Goal: Obtain resource: Download file/media

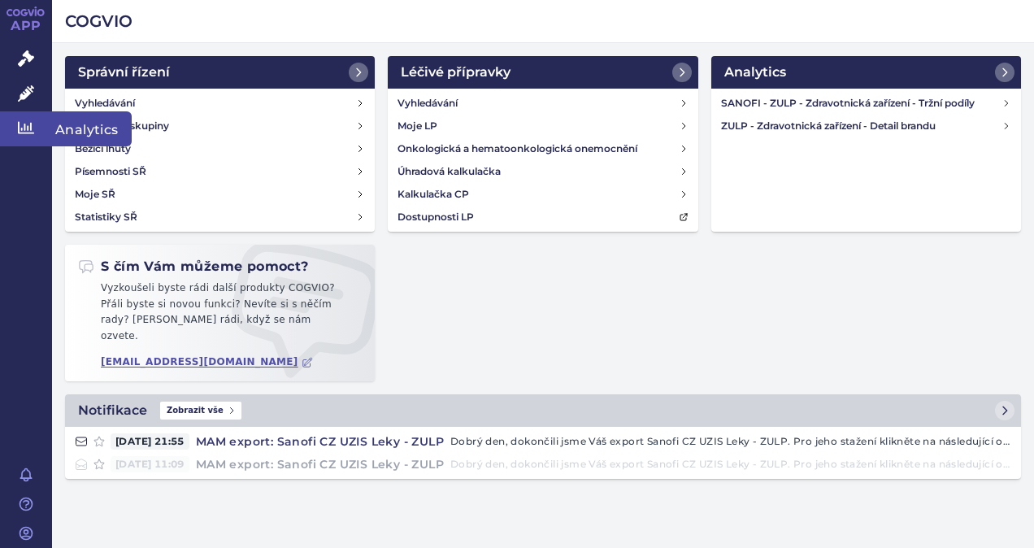
click at [24, 137] on link "Analytics" at bounding box center [26, 128] width 52 height 34
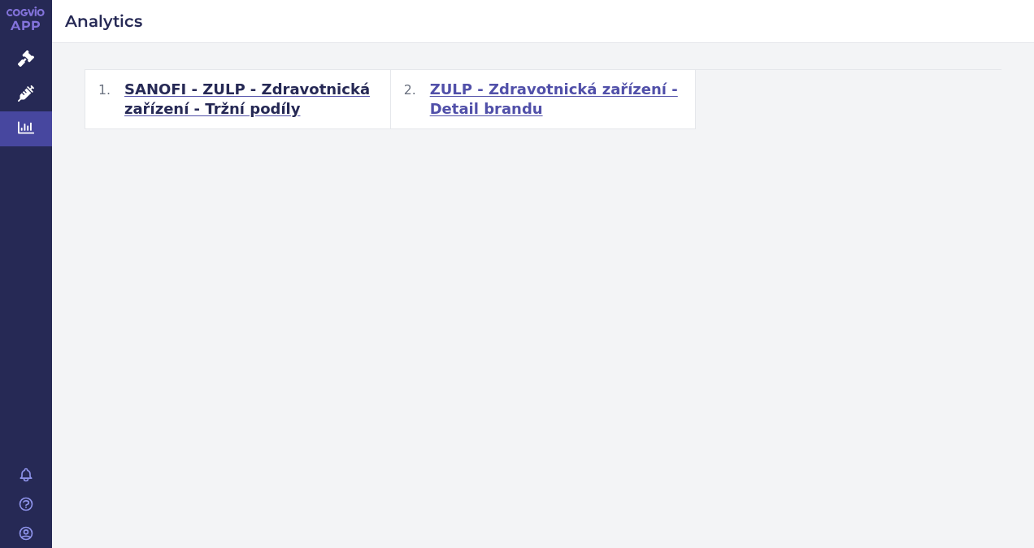
click at [530, 84] on span "ZULP - Zdravotnická zařízení - Detail brandu" at bounding box center [556, 99] width 253 height 39
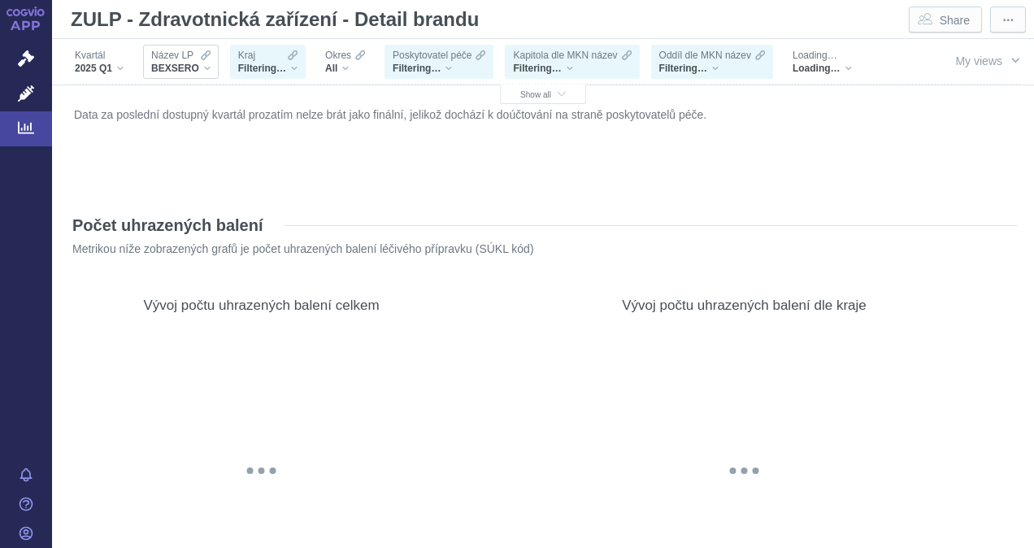
click at [206, 67] on div "BEXSERO" at bounding box center [180, 68] width 59 height 13
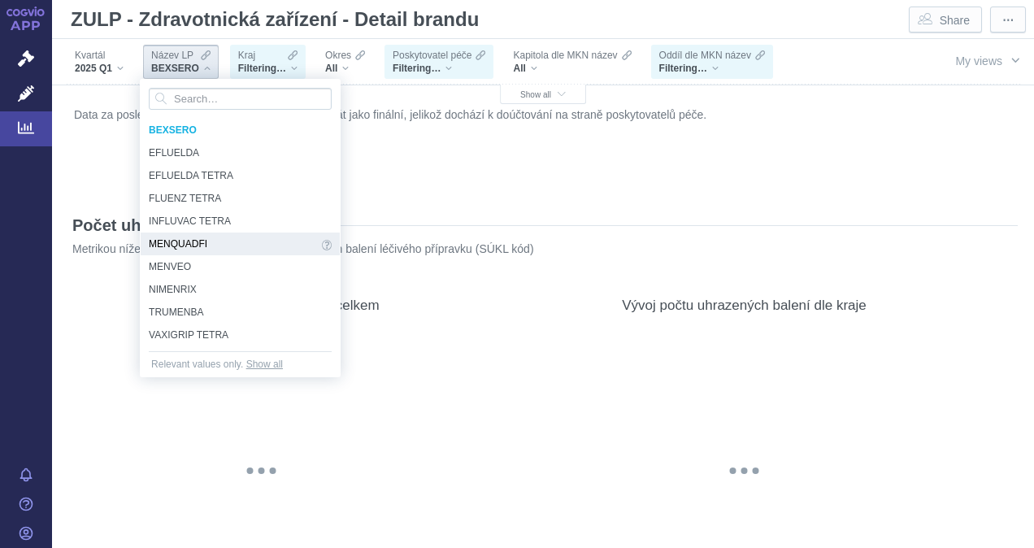
click at [201, 242] on span "MENQUADFI" at bounding box center [233, 244] width 169 height 18
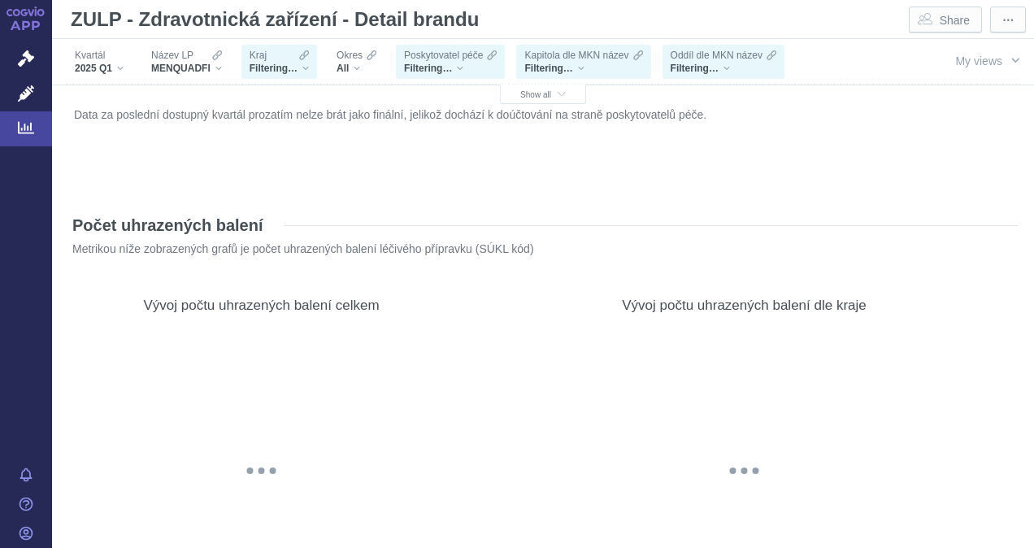
click at [302, 63] on div "Filtering…" at bounding box center [279, 68] width 59 height 13
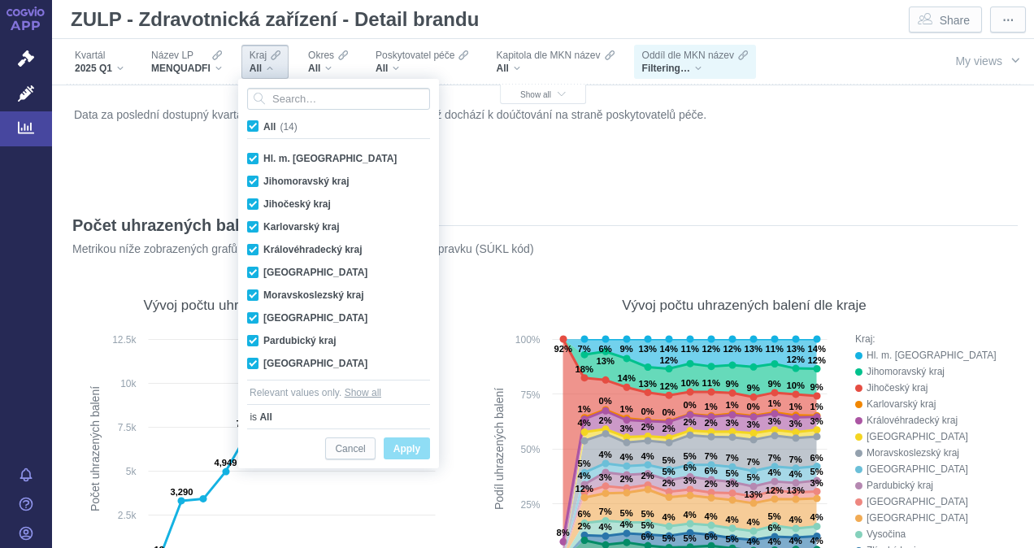
click at [197, 137] on div "Data za poslední dostupný kvartál prozatím nelze brát jako finální, jelikož doc…" at bounding box center [543, 146] width 946 height 86
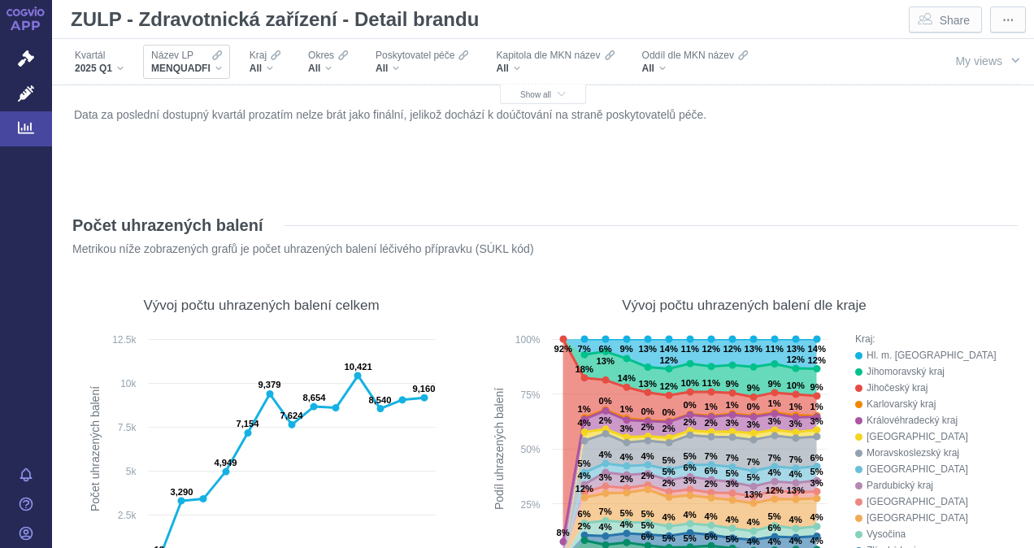
click at [214, 66] on div "MENQUADFI" at bounding box center [186, 68] width 71 height 13
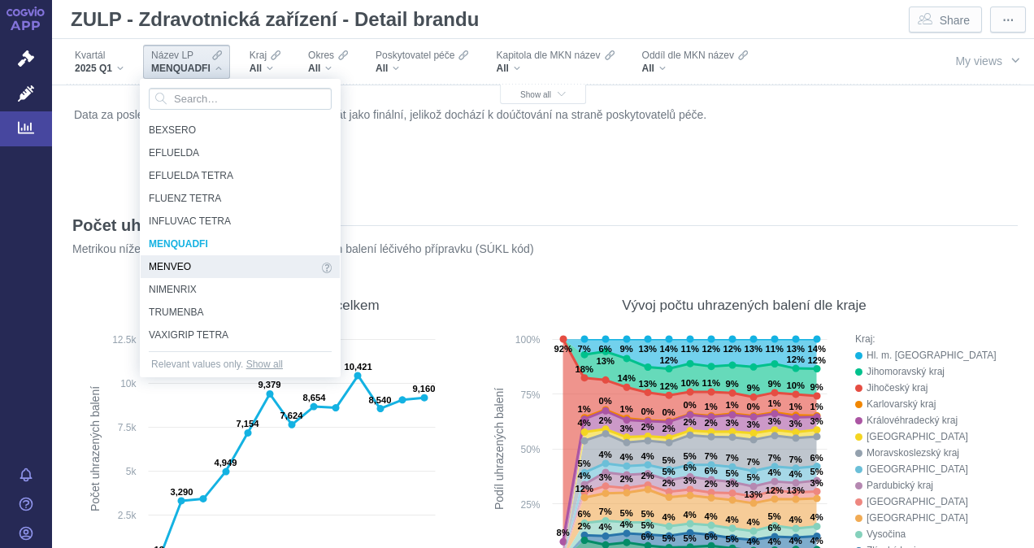
click at [172, 266] on span "MENVEO" at bounding box center [233, 267] width 169 height 18
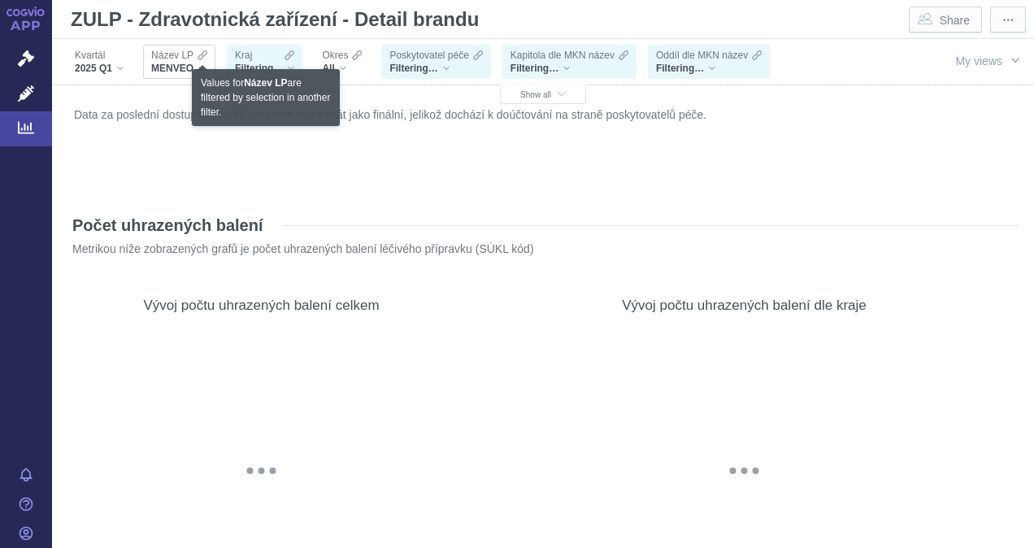
click at [202, 55] on icon "Filters" at bounding box center [203, 55] width 10 height 10
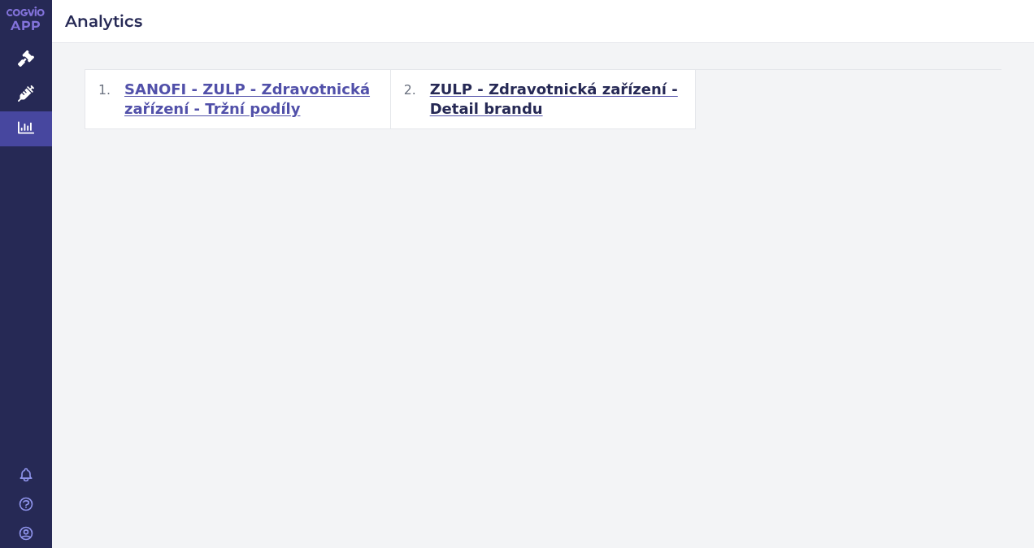
click at [223, 107] on span "SANOFI - ZULP - Zdravotnická zařízení - Tržní podíly" at bounding box center [250, 99] width 253 height 39
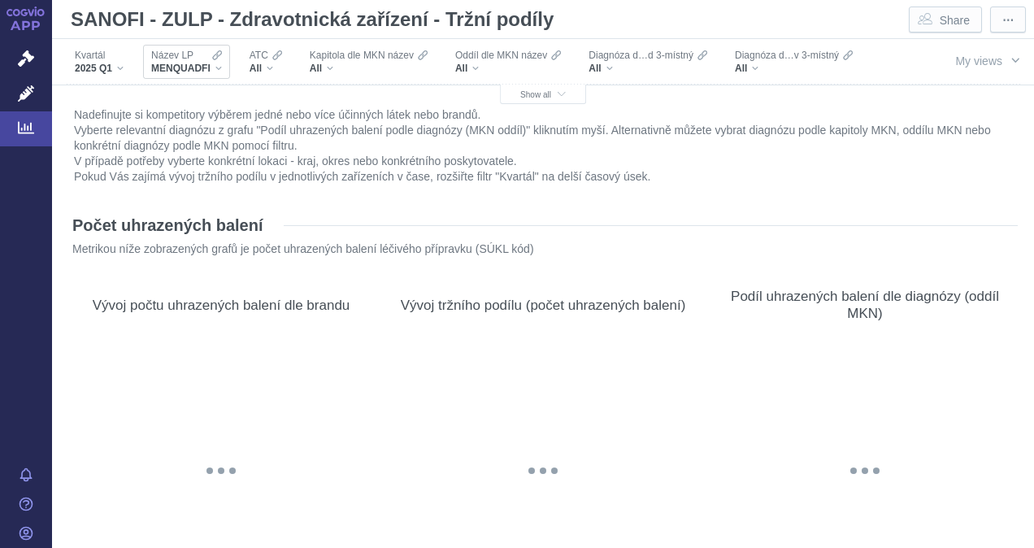
click at [218, 65] on div "MENQUADFI" at bounding box center [186, 68] width 71 height 13
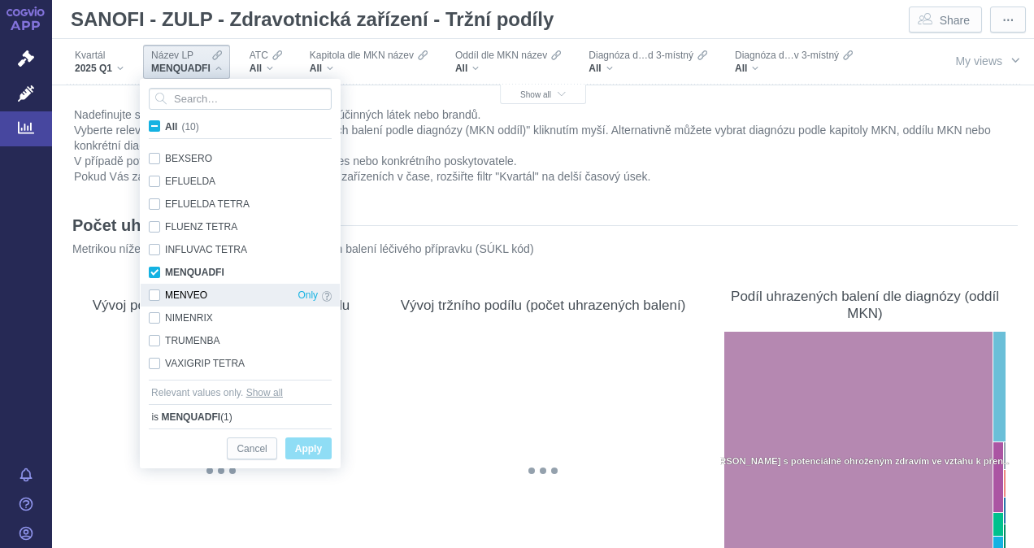
click at [157, 293] on div "MENVEO Only" at bounding box center [240, 295] width 199 height 23
checkbox input "false"
click at [151, 319] on div "NIMENRIX Only" at bounding box center [240, 317] width 199 height 23
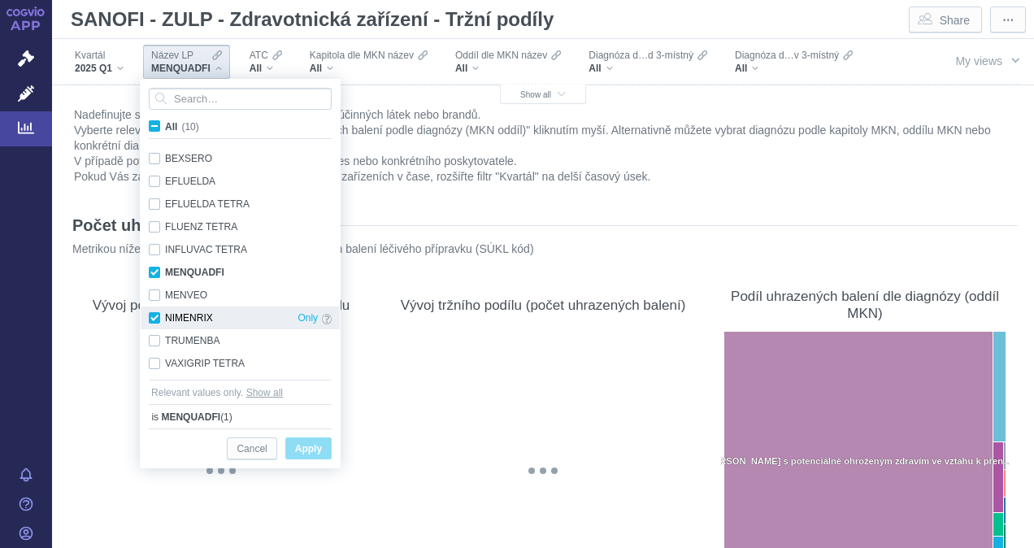
checkbox input "true"
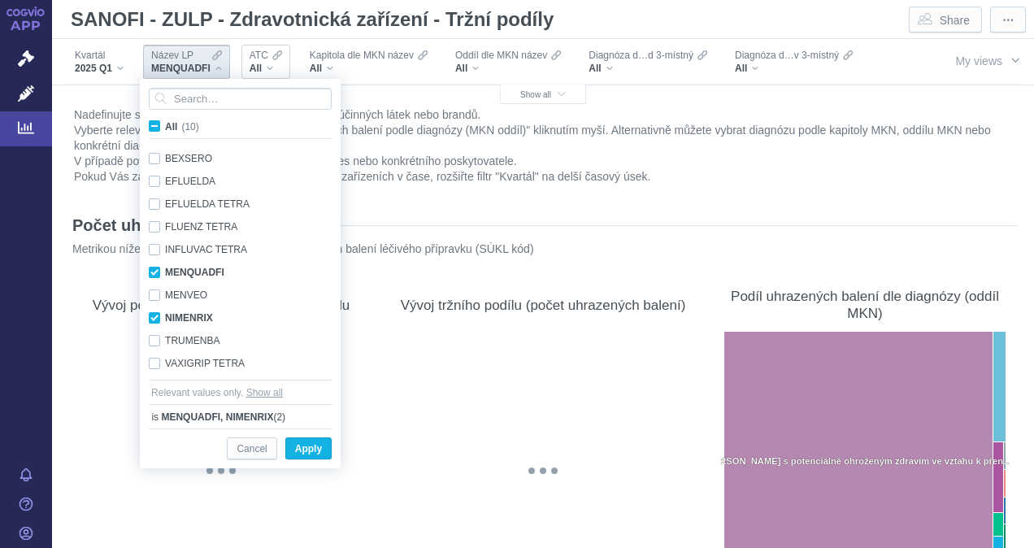
click at [273, 65] on div "All" at bounding box center [266, 68] width 33 height 13
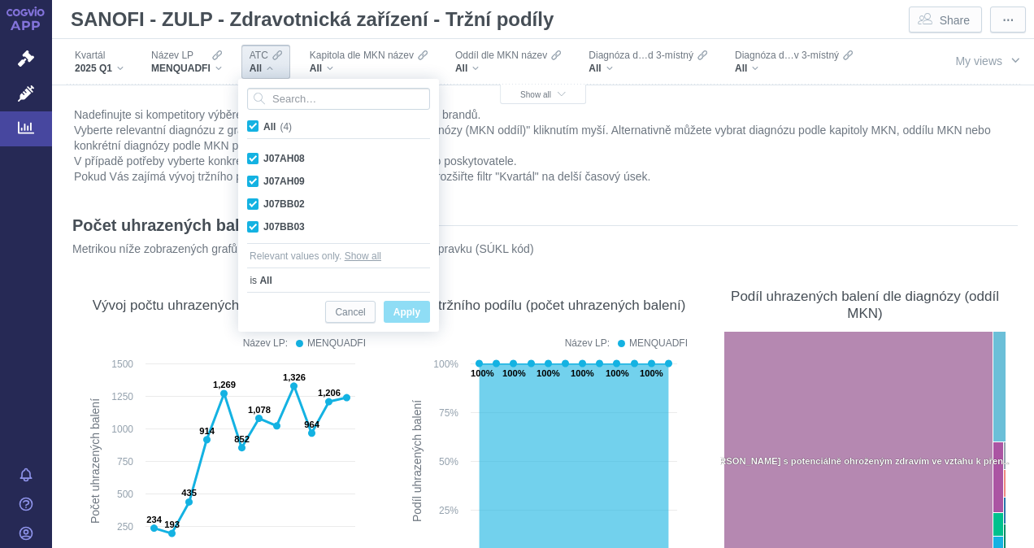
click at [645, 37] on div "SANOFI - ZULP - Zdravotnická zařízení - Tržní podíly Share ⋯" at bounding box center [543, 19] width 982 height 39
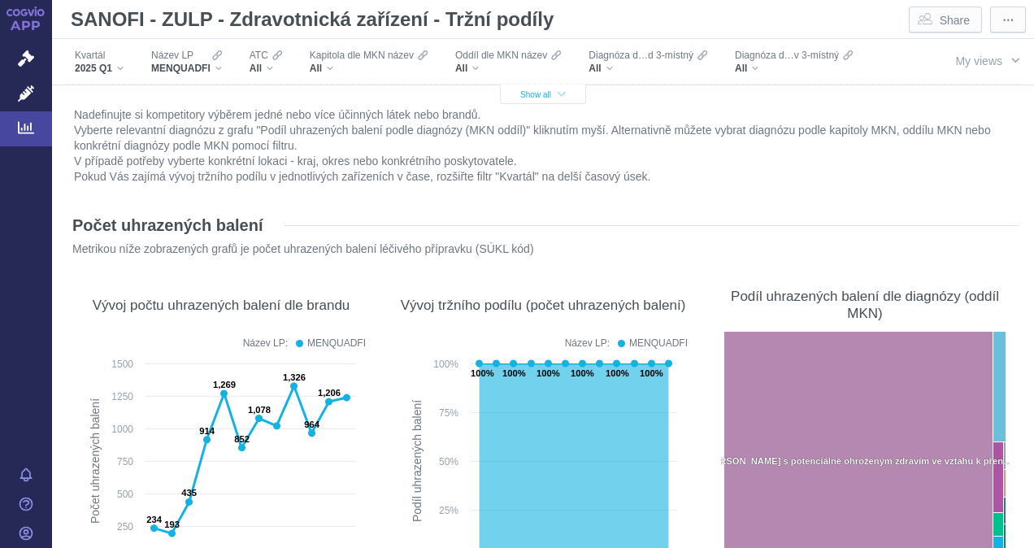
click at [557, 99] on button "Show all" at bounding box center [543, 95] width 86 height 20
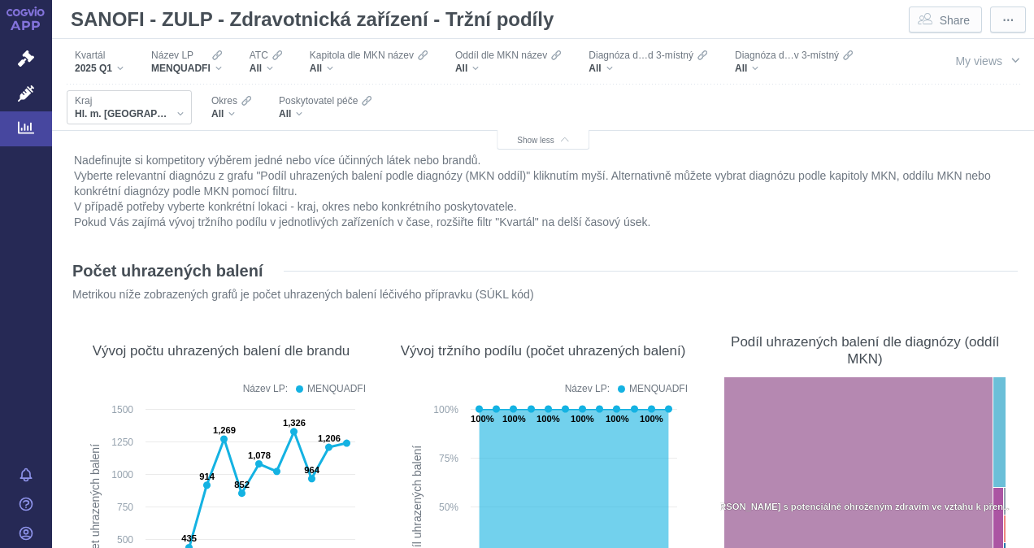
click at [134, 109] on div "Hl. m. [GEOGRAPHIC_DATA]" at bounding box center [129, 113] width 109 height 13
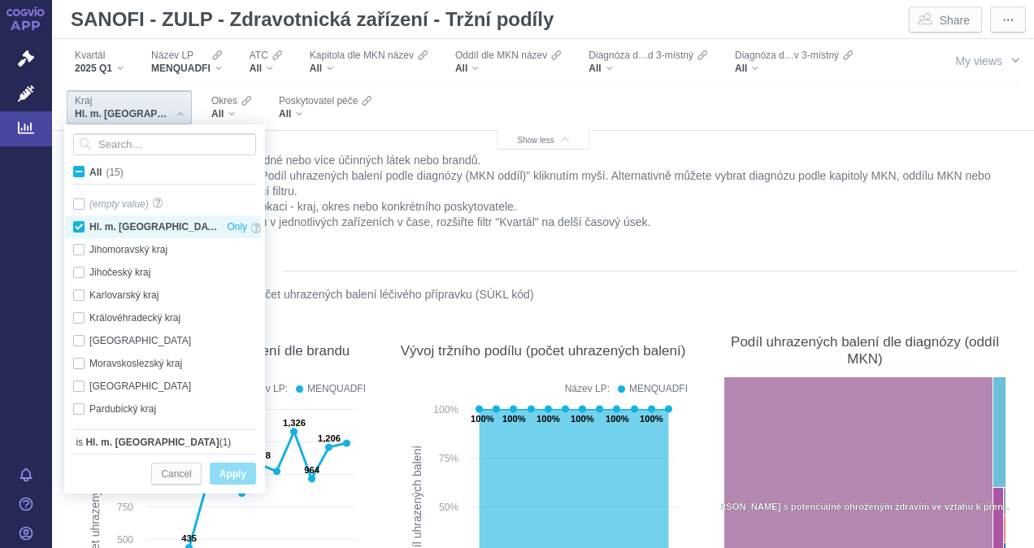
click at [78, 224] on div "Hl. m. [GEOGRAPHIC_DATA] Only" at bounding box center [167, 226] width 204 height 23
checkbox input "false"
click at [89, 175] on span "All (15)" at bounding box center [105, 172] width 33 height 11
click at [89, 174] on input "All (15)" at bounding box center [94, 168] width 11 height 11
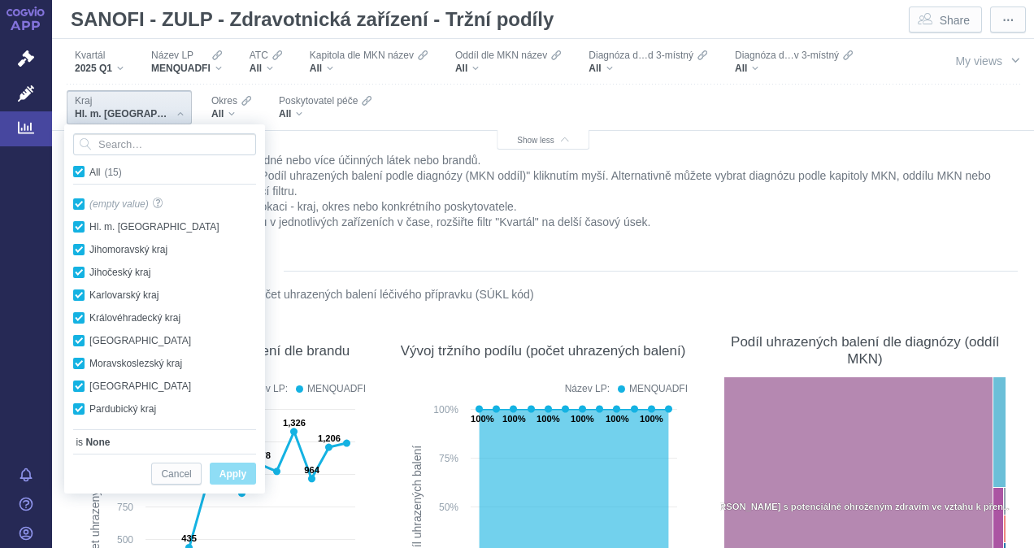
checkbox input "true"
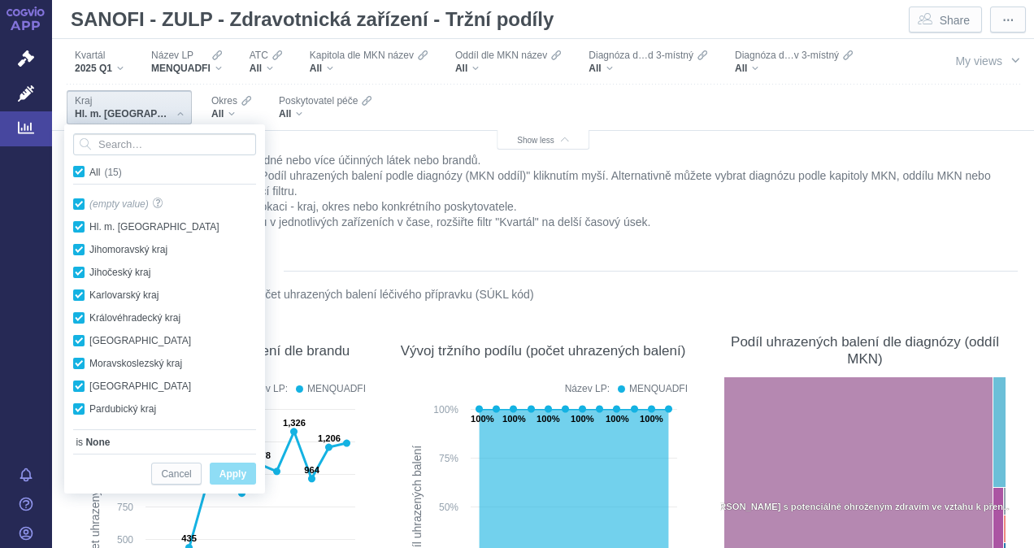
checkbox input "true"
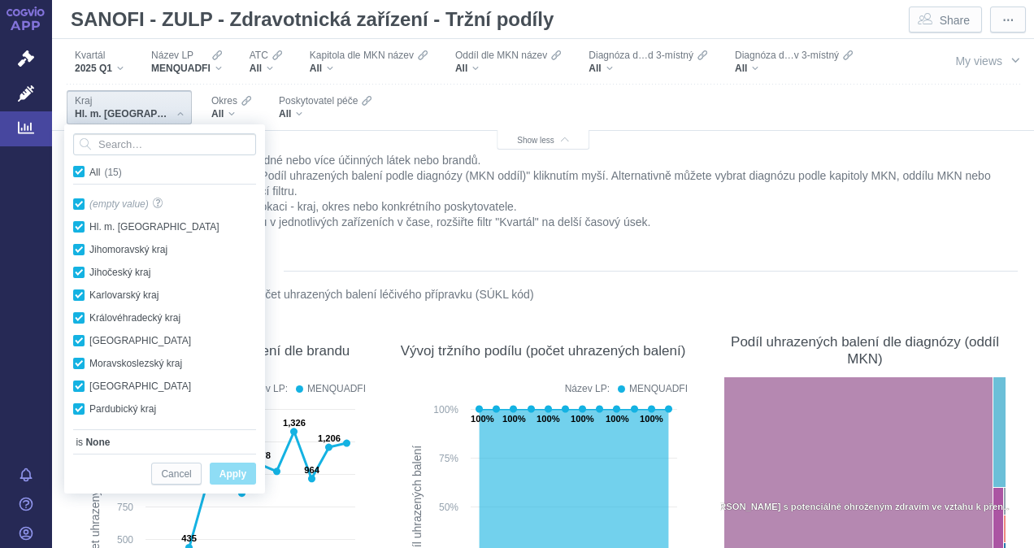
checkbox input "true"
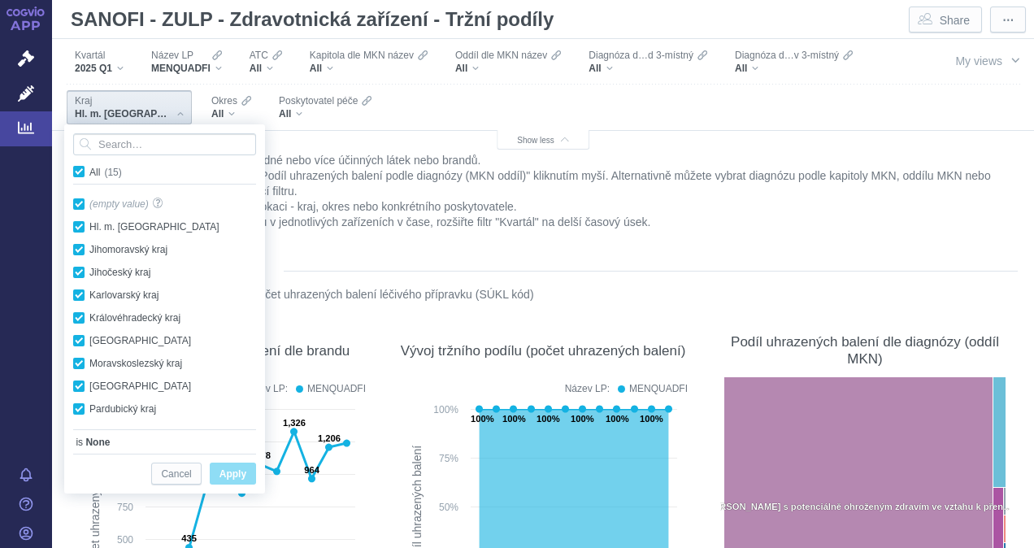
checkbox input "true"
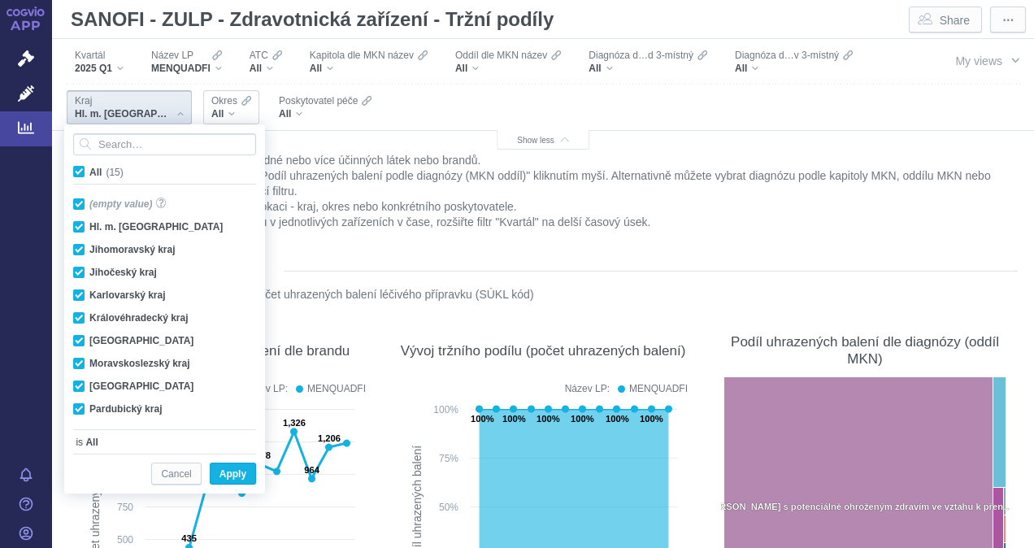
click at [211, 106] on span "Okres" at bounding box center [224, 100] width 26 height 13
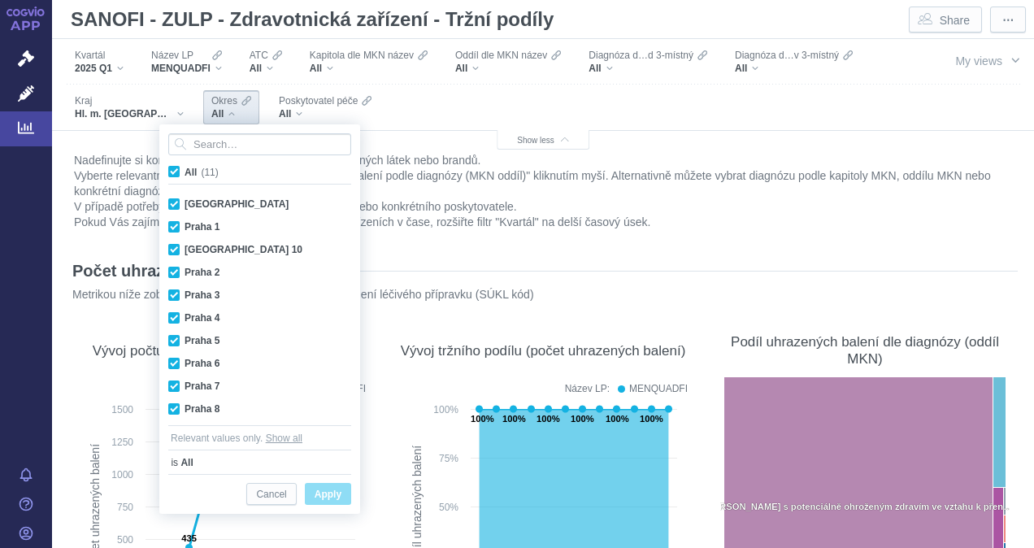
click at [185, 167] on span "All (11)" at bounding box center [202, 172] width 34 height 11
click at [185, 167] on input "All (11)" at bounding box center [190, 168] width 11 height 11
checkbox input "false"
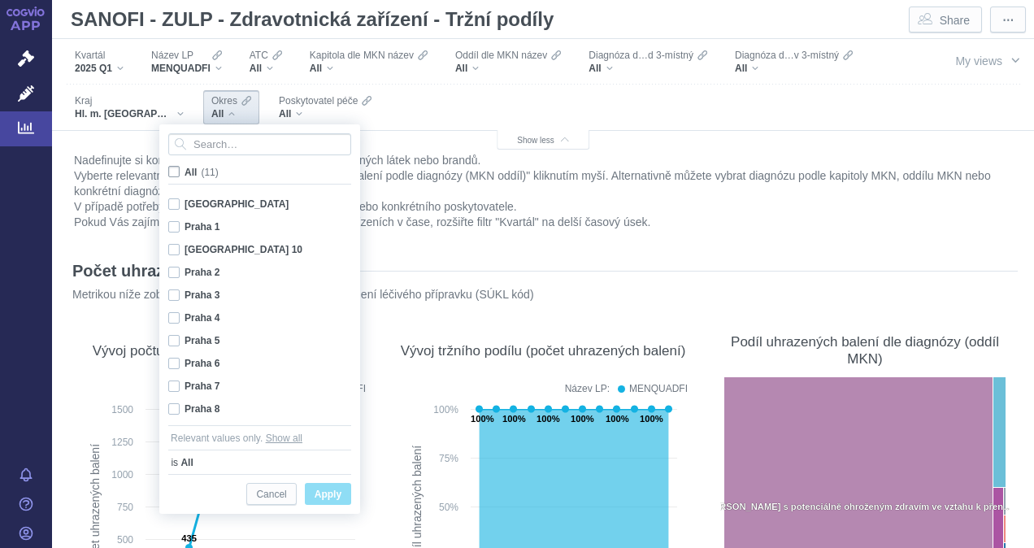
checkbox input "false"
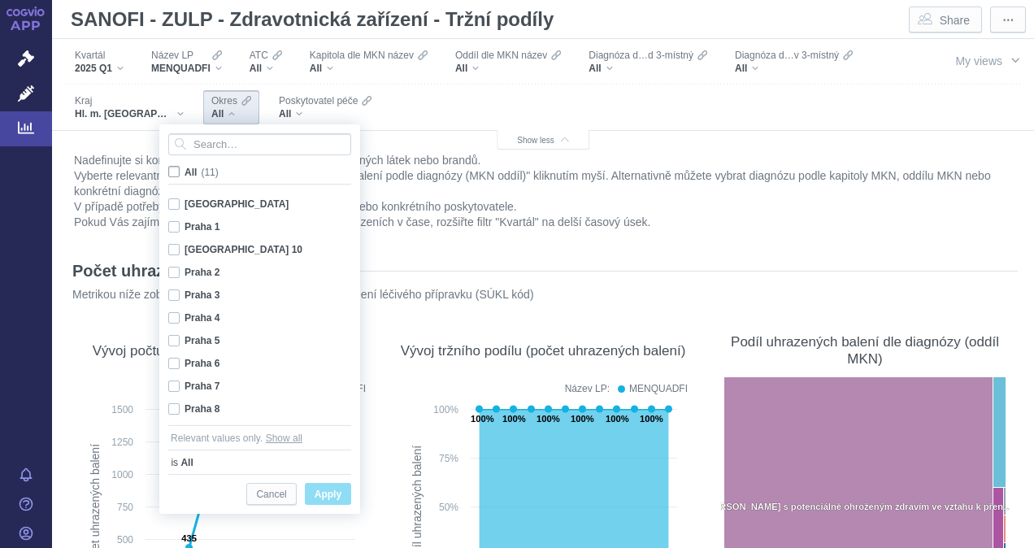
checkbox input "false"
click at [220, 149] on input "Search attribute values" at bounding box center [259, 144] width 183 height 22
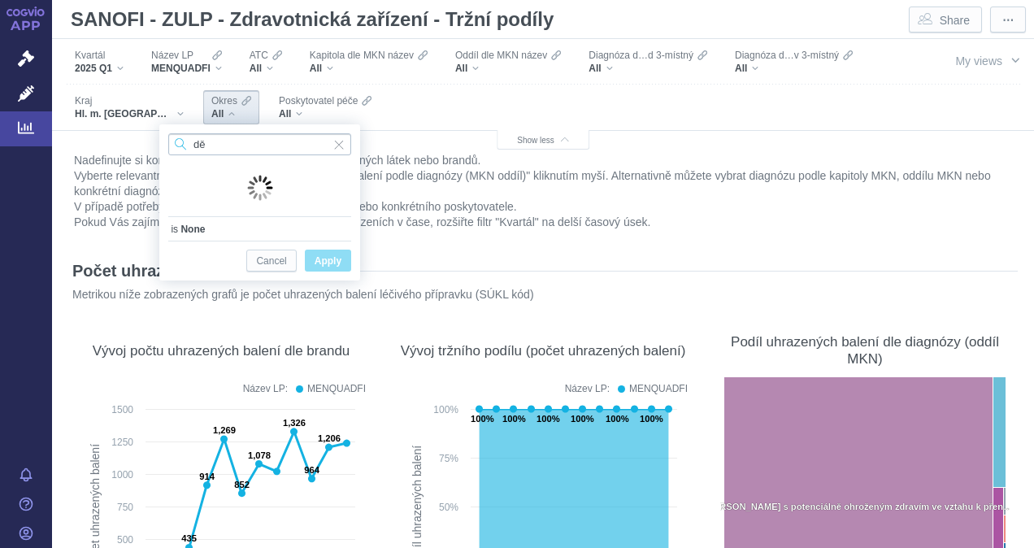
type input "d"
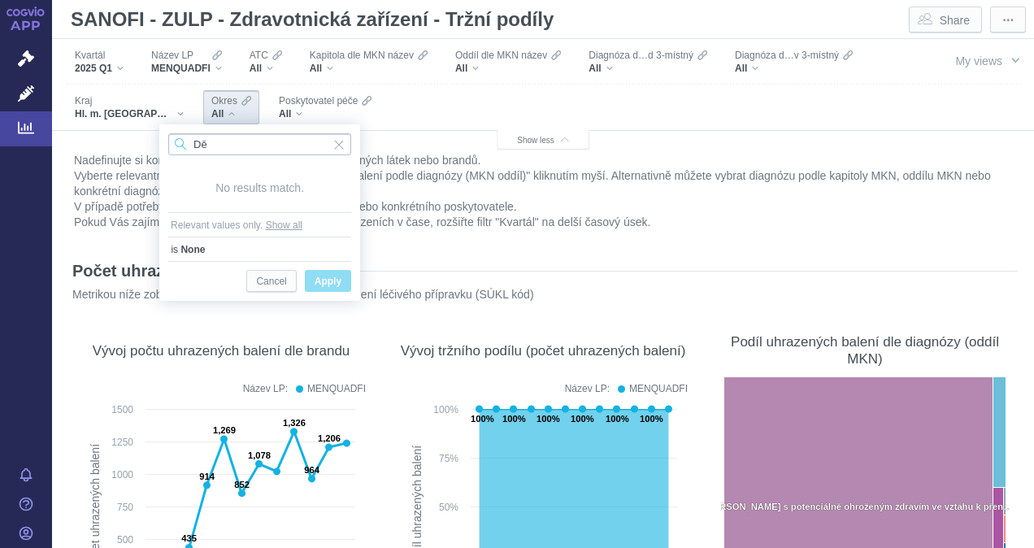
type input "D"
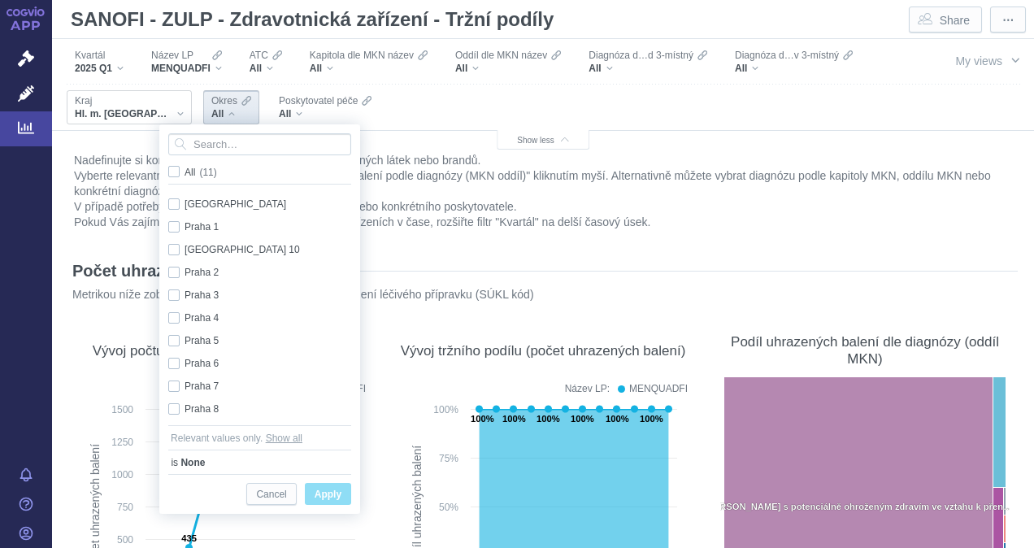
click at [125, 111] on span "Hl. m. [GEOGRAPHIC_DATA]" at bounding box center [124, 113] width 98 height 13
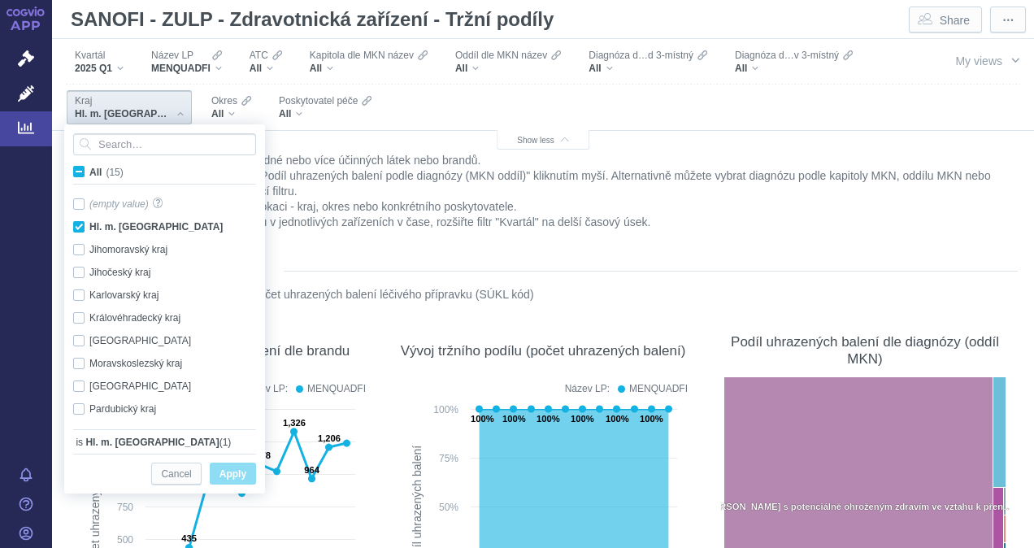
click at [89, 172] on span "All (15)" at bounding box center [106, 172] width 34 height 11
click at [89, 172] on input "All (15)" at bounding box center [94, 168] width 11 height 11
checkbox input "true"
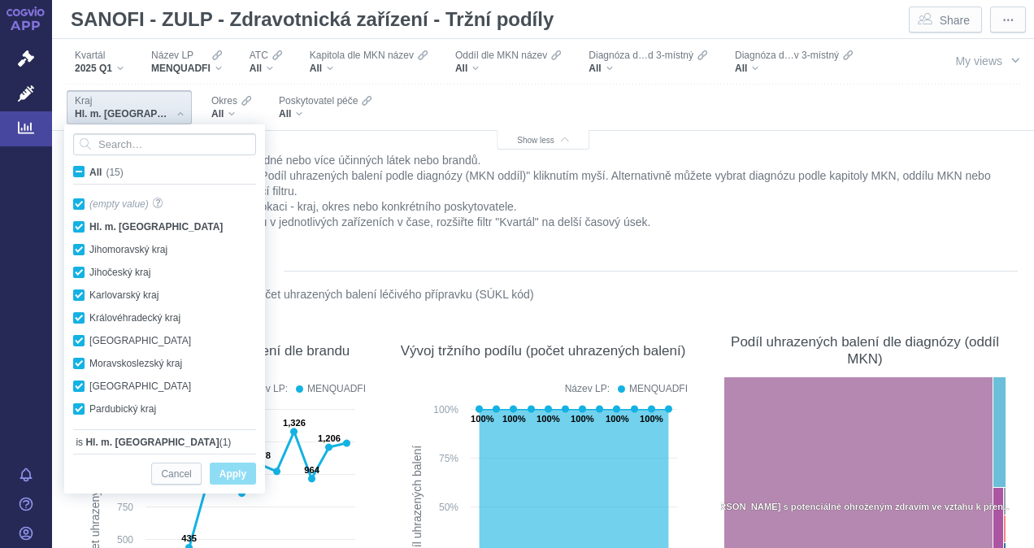
checkbox input "true"
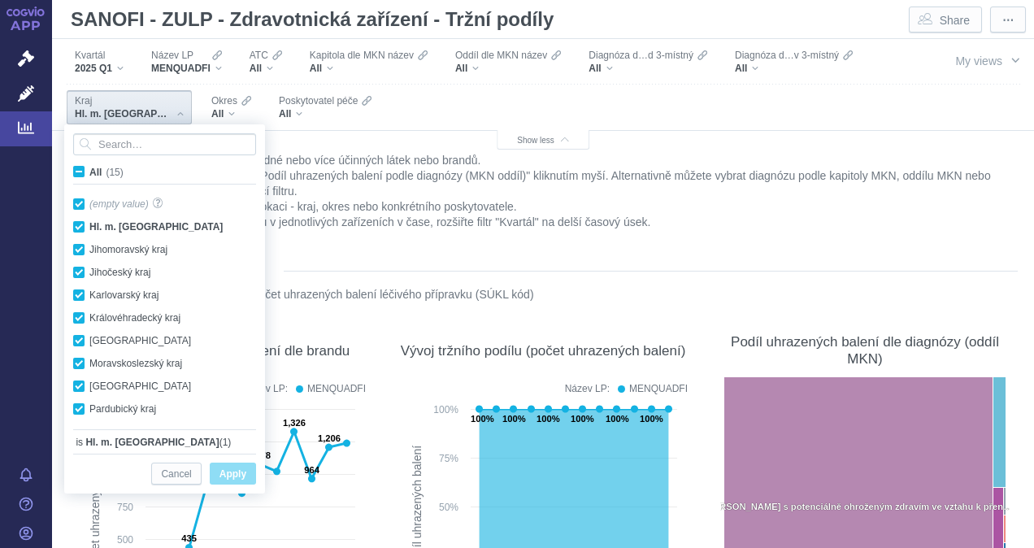
checkbox input "true"
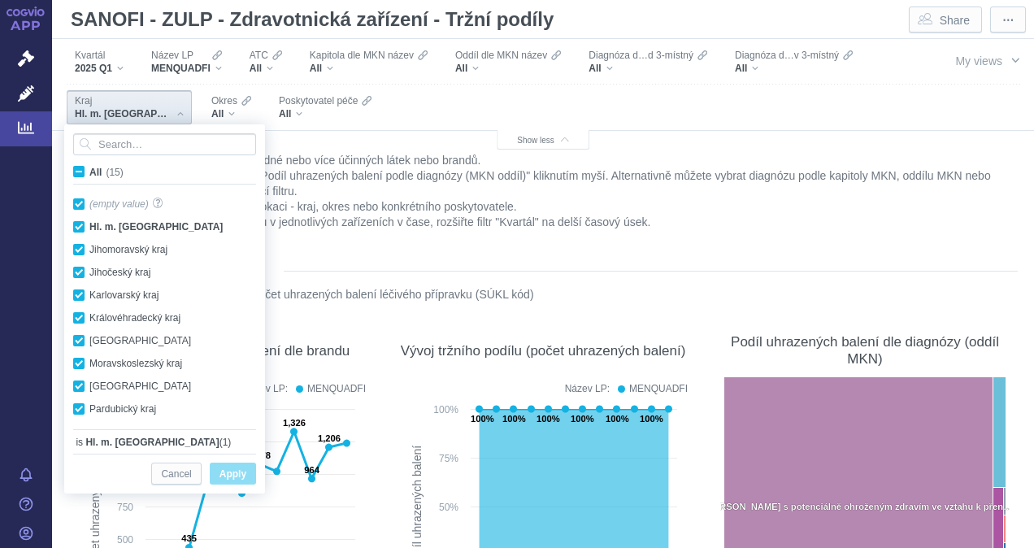
checkbox input "true"
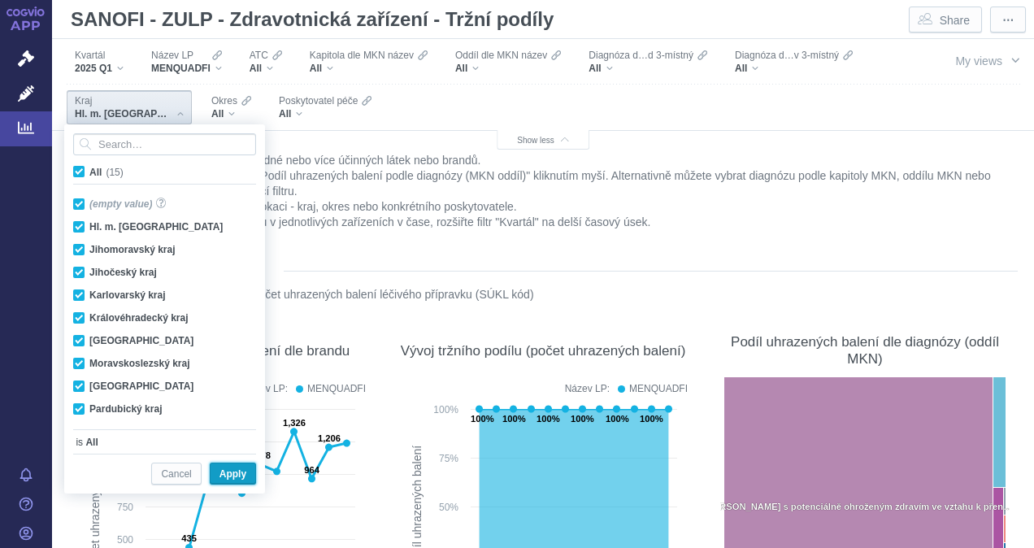
click at [234, 467] on span "Apply" at bounding box center [232, 474] width 27 height 20
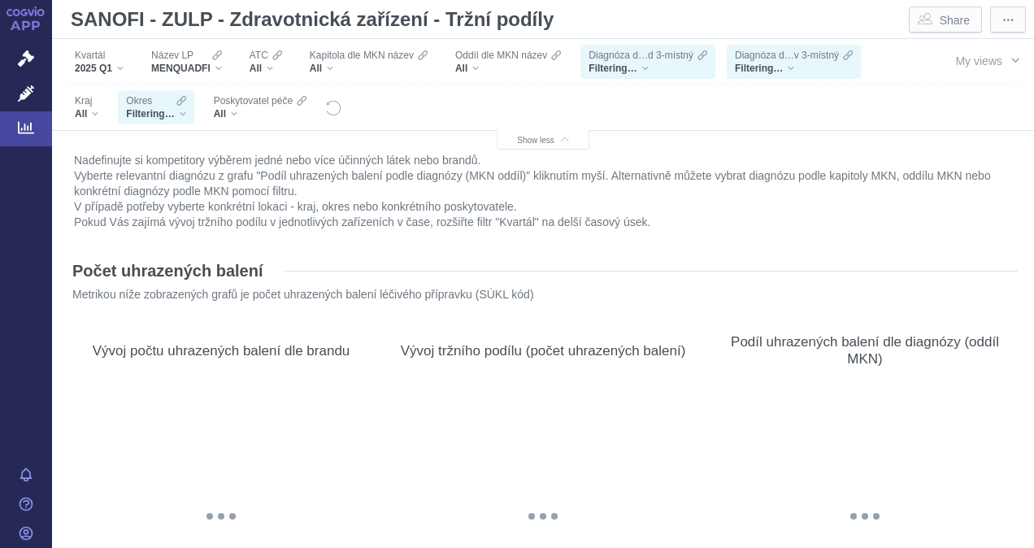
click at [174, 112] on div "Filtering…" at bounding box center [155, 113] width 59 height 13
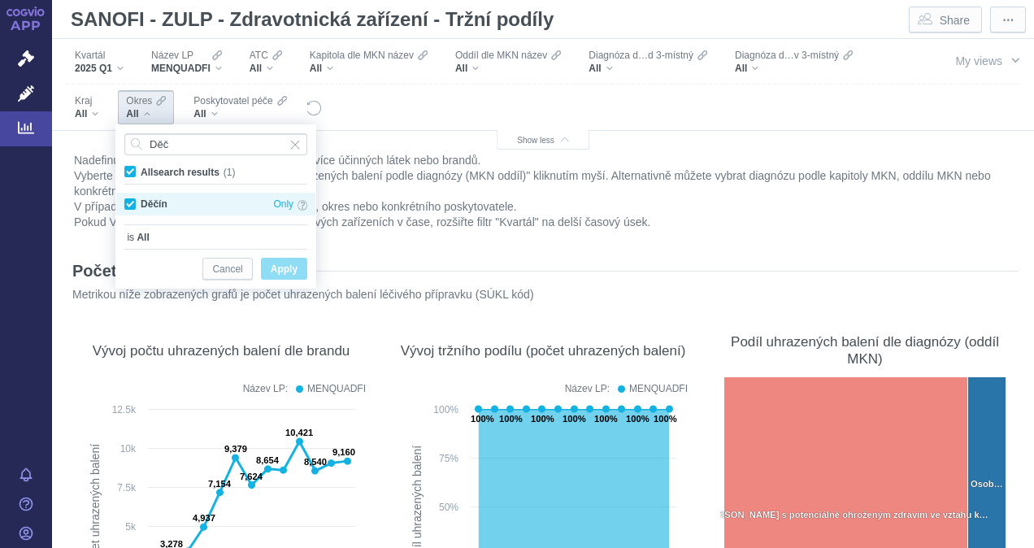
type input "Děč"
click at [132, 199] on div "Děčín Only" at bounding box center [215, 204] width 199 height 23
checkbox input "false"
click at [132, 199] on div "Děčín Only" at bounding box center [215, 204] width 199 height 23
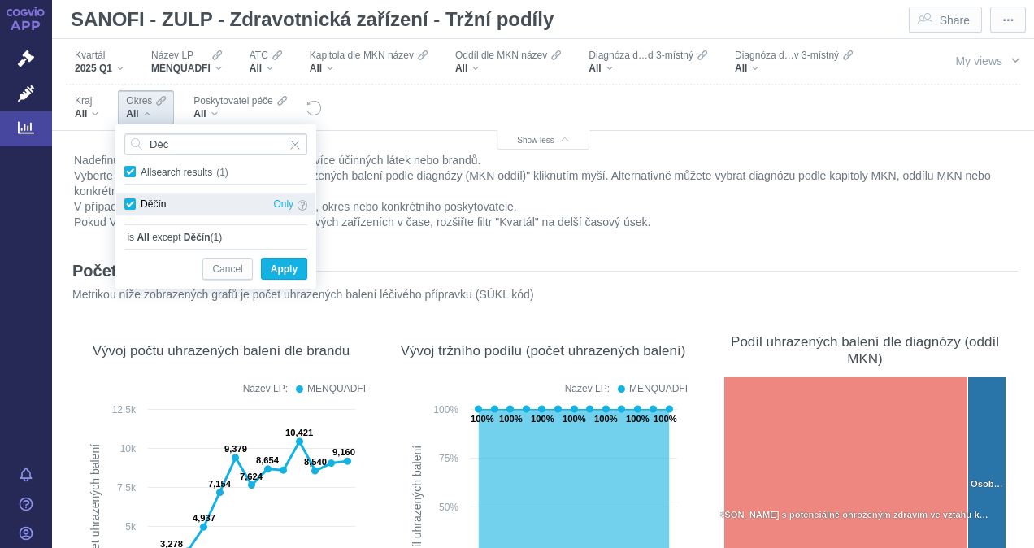
checkbox input "true"
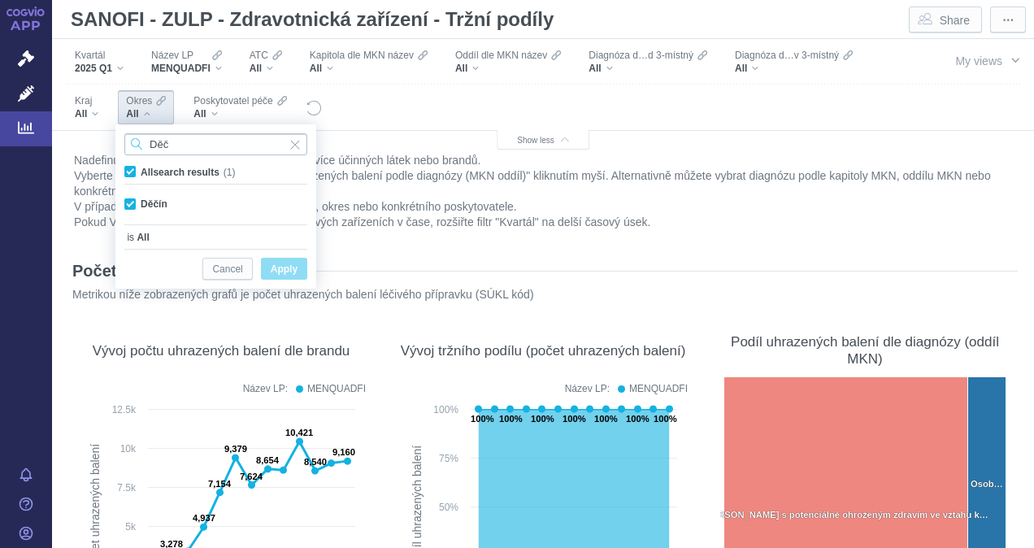
click at [187, 148] on input "Děč" at bounding box center [215, 144] width 183 height 22
type input "D"
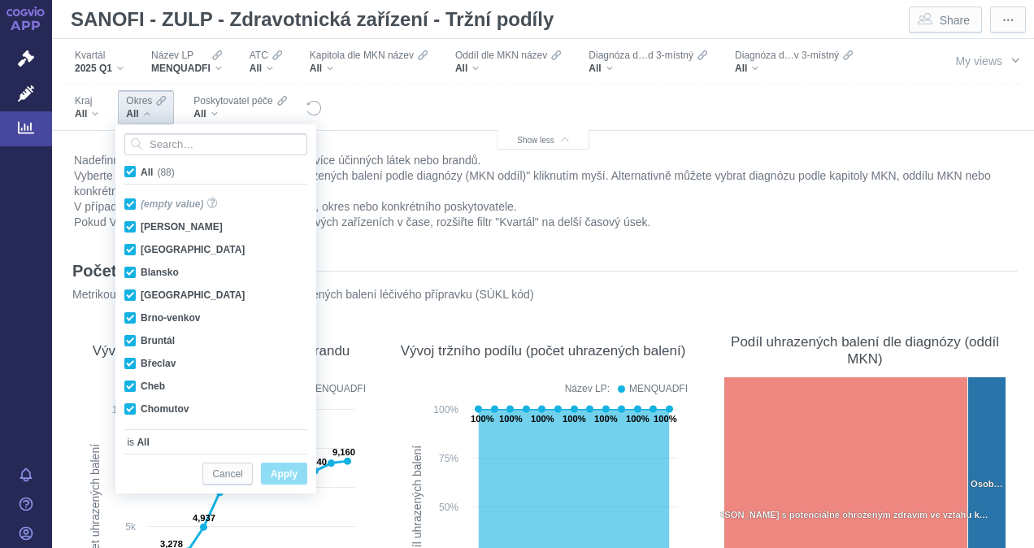
click at [141, 171] on span "All (88)" at bounding box center [158, 172] width 34 height 11
click at [141, 171] on input "All (88)" at bounding box center [146, 168] width 11 height 11
checkbox input "false"
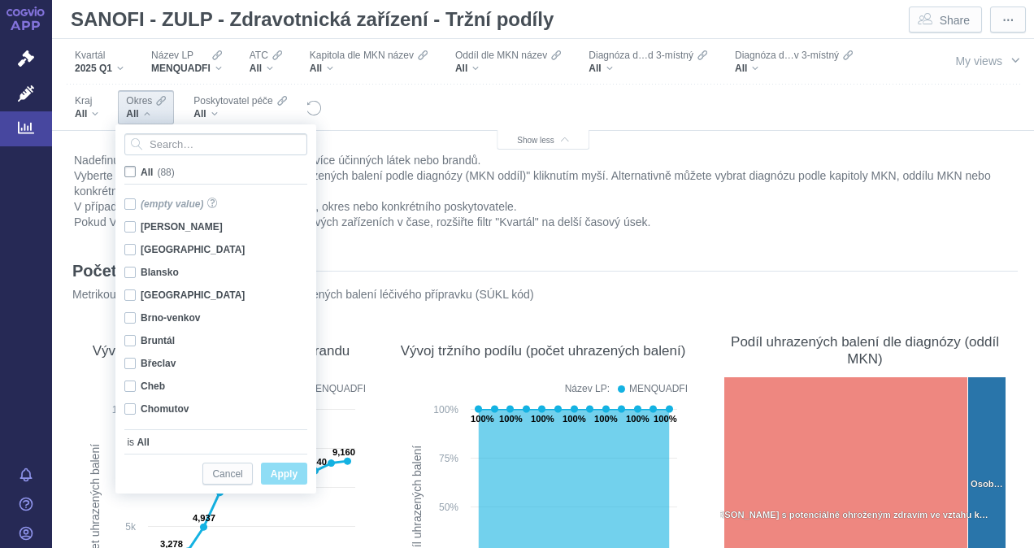
checkbox input "false"
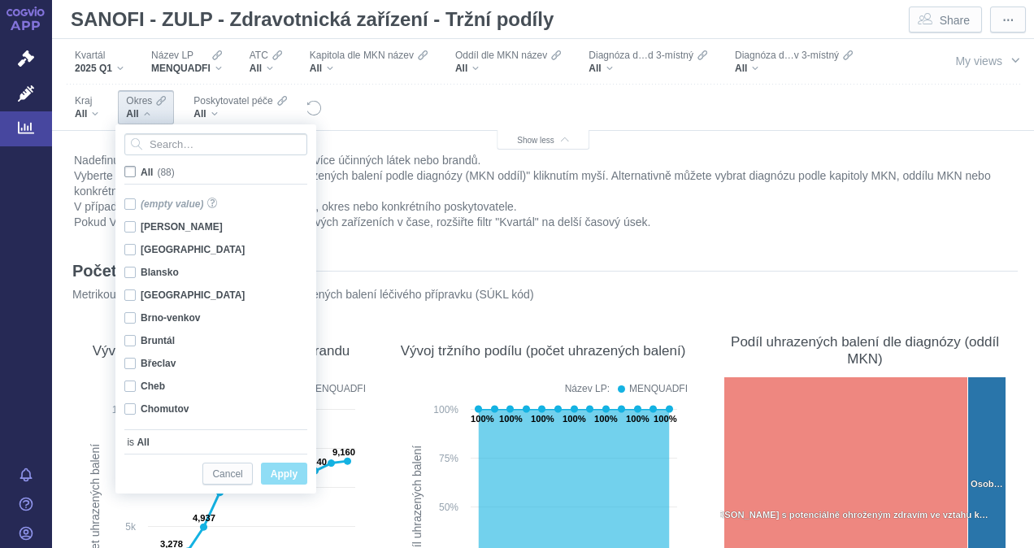
checkbox input "false"
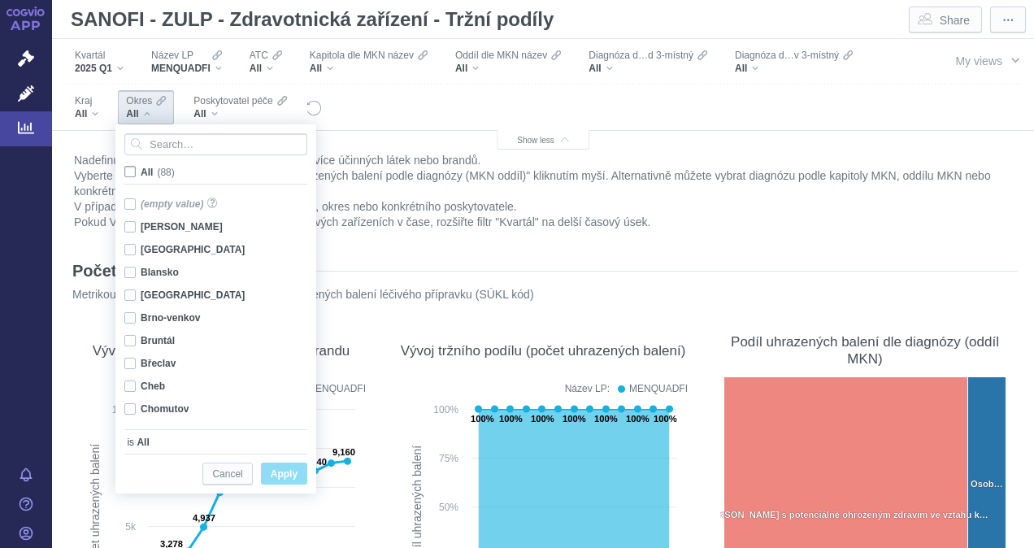
checkbox input "false"
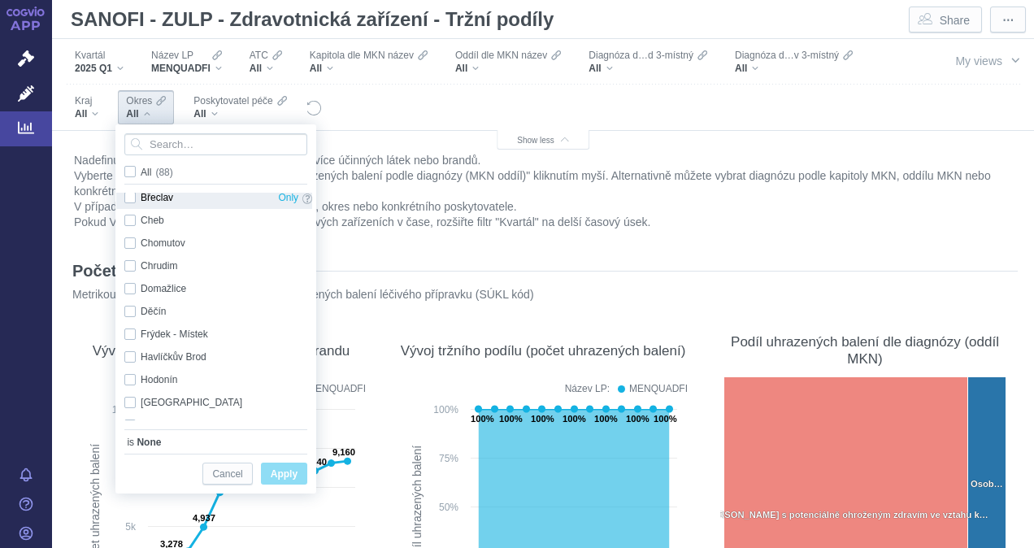
scroll to position [165, 0]
click at [132, 312] on div "Děčín Only" at bounding box center [218, 312] width 204 height 23
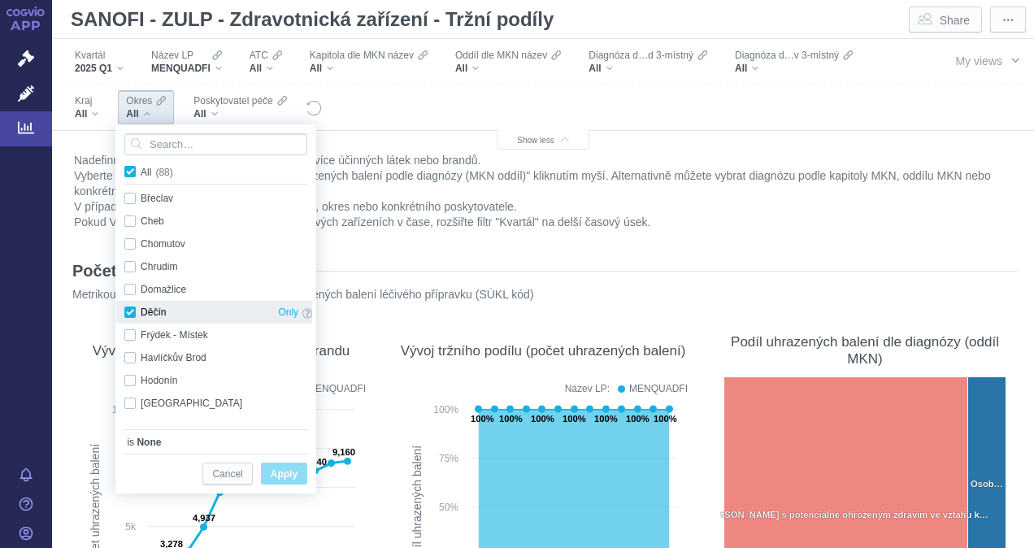
checkbox input "true"
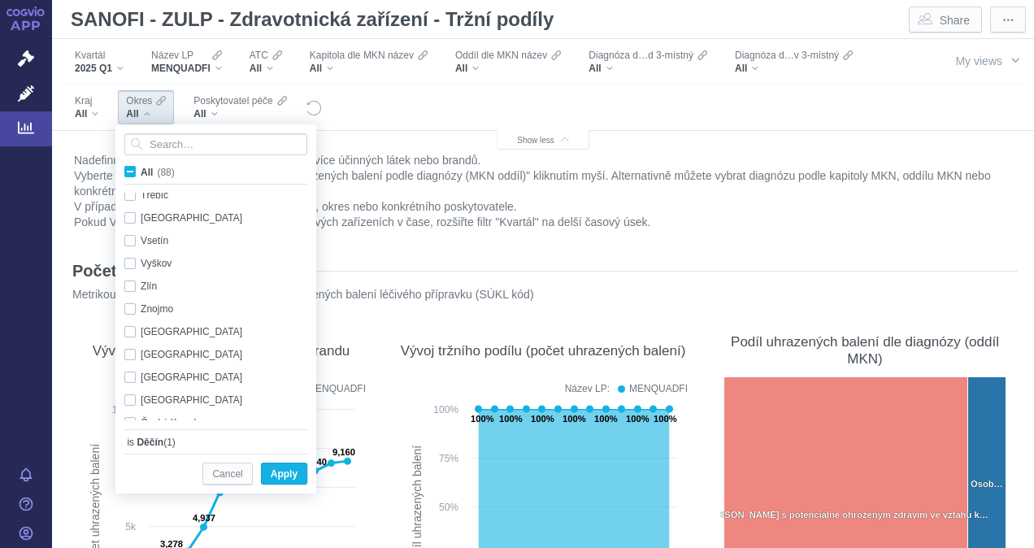
scroll to position [1775, 0]
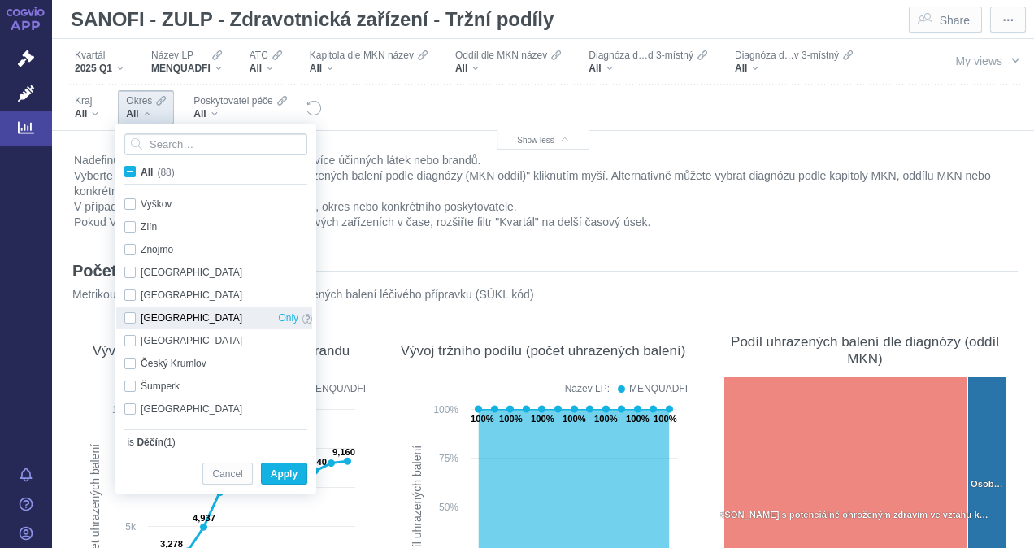
click at [128, 315] on div "[GEOGRAPHIC_DATA] Only" at bounding box center [218, 317] width 204 height 23
checkbox input "true"
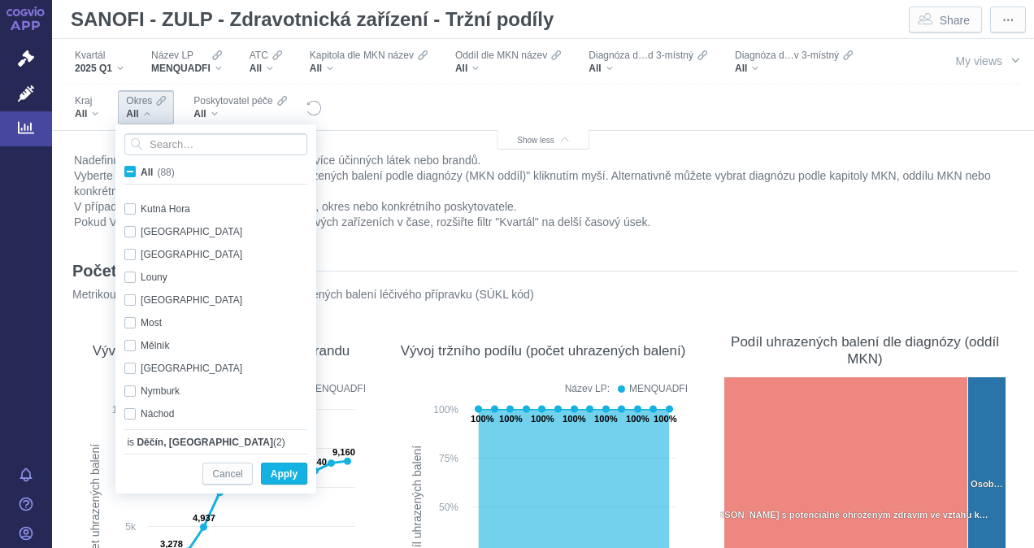
scroll to position [631, 0]
click at [132, 227] on div "[GEOGRAPHIC_DATA] Only" at bounding box center [218, 233] width 204 height 23
checkbox input "true"
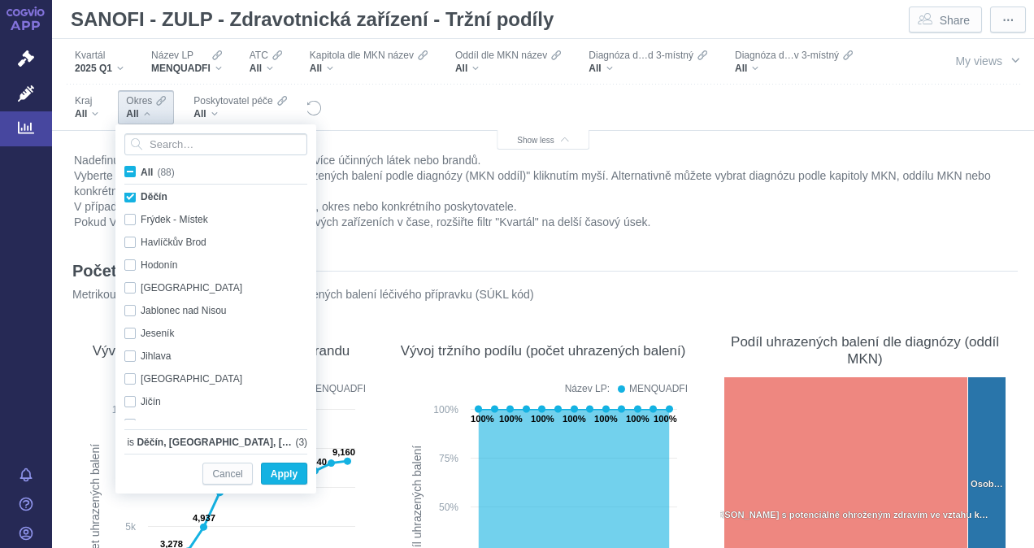
scroll to position [280, 0]
click at [130, 310] on div "Jablonec nad Nisou Only" at bounding box center [218, 311] width 204 height 23
checkbox input "true"
click at [131, 404] on div "Jičín Only" at bounding box center [218, 402] width 204 height 23
checkbox input "true"
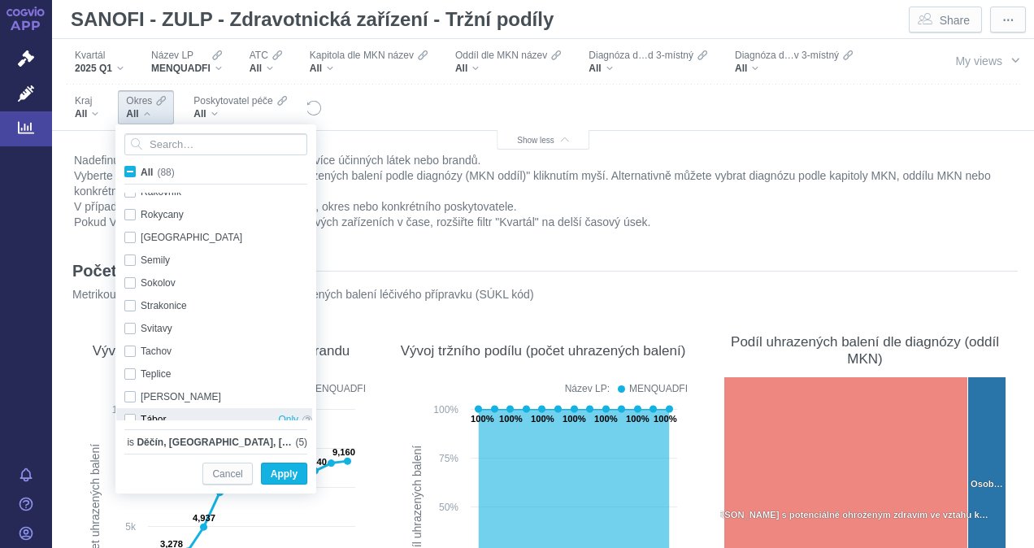
scroll to position [1468, 0]
click at [130, 257] on div "Semily Only" at bounding box center [218, 261] width 204 height 23
checkbox input "true"
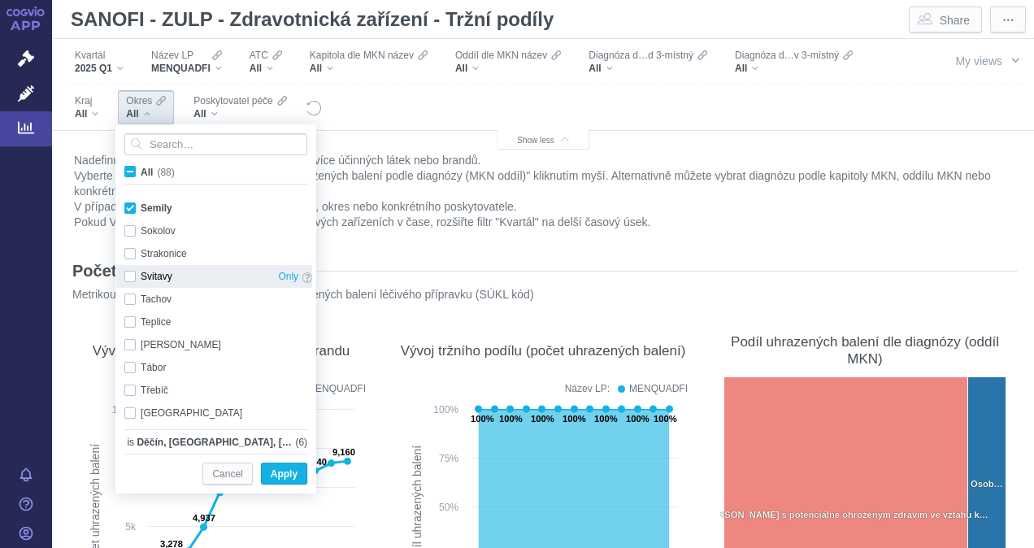
scroll to position [1522, 0]
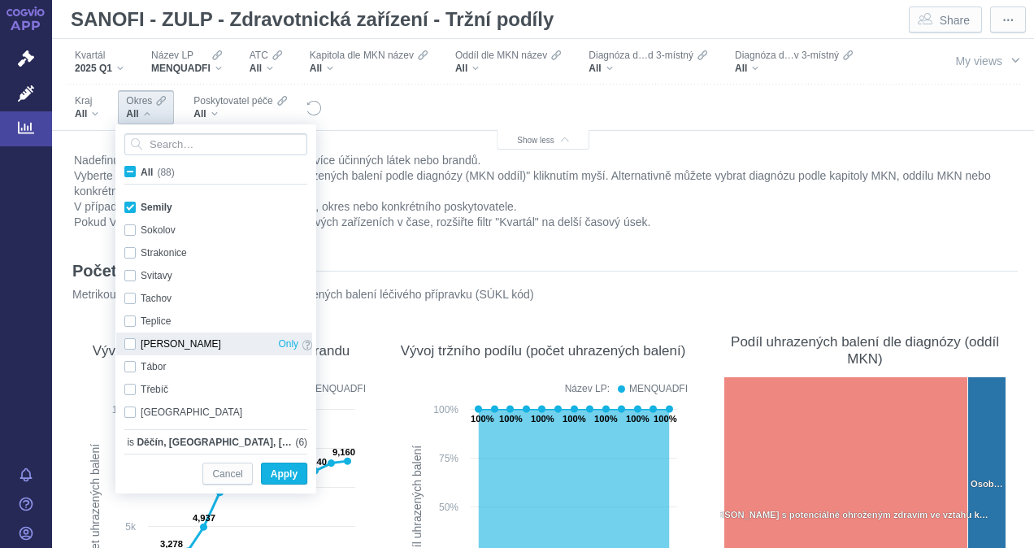
click at [128, 340] on div "Trutnov Only" at bounding box center [218, 343] width 204 height 23
checkbox input "true"
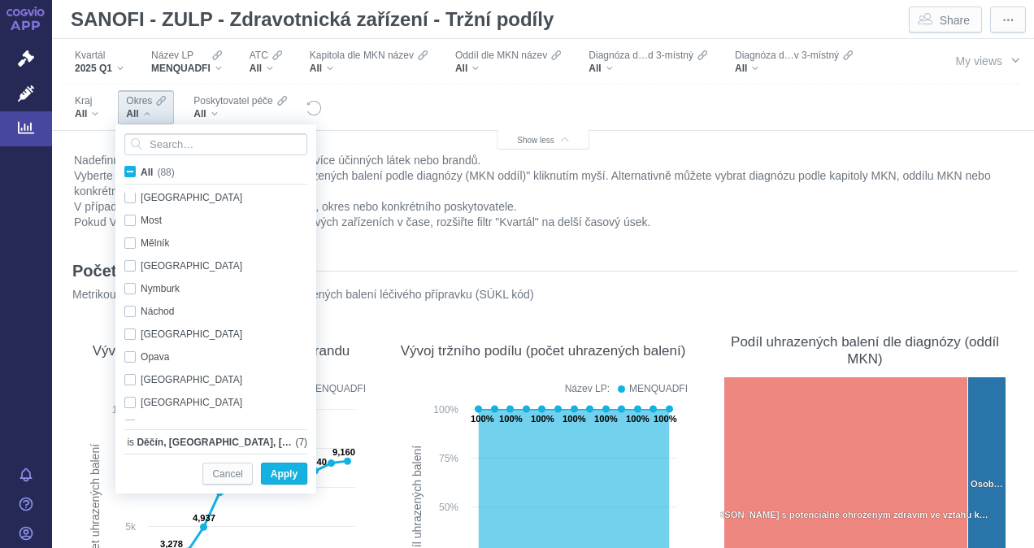
scroll to position [734, 0]
click at [130, 312] on div "Náchod Only" at bounding box center [218, 312] width 204 height 23
checkbox input "true"
click at [282, 471] on span "Apply" at bounding box center [284, 474] width 27 height 20
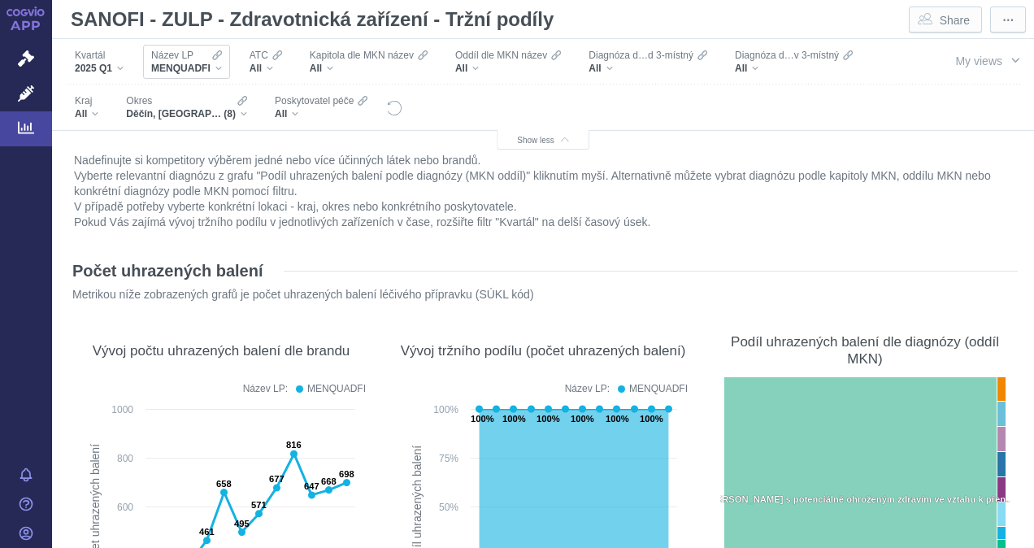
click at [201, 70] on span "MENQUADFI" at bounding box center [180, 68] width 59 height 13
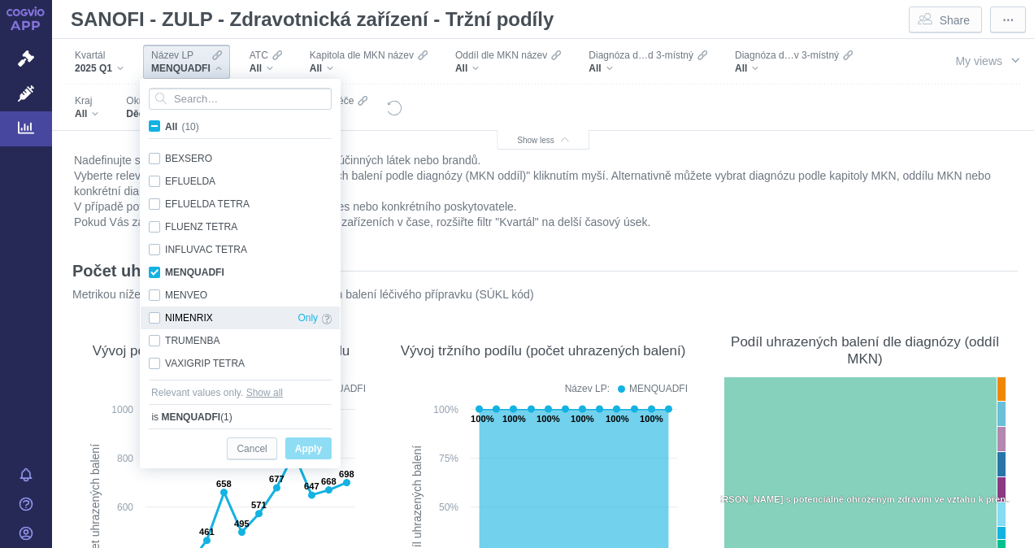
click at [153, 313] on div "NIMENRIX Only" at bounding box center [240, 317] width 199 height 23
checkbox input "true"
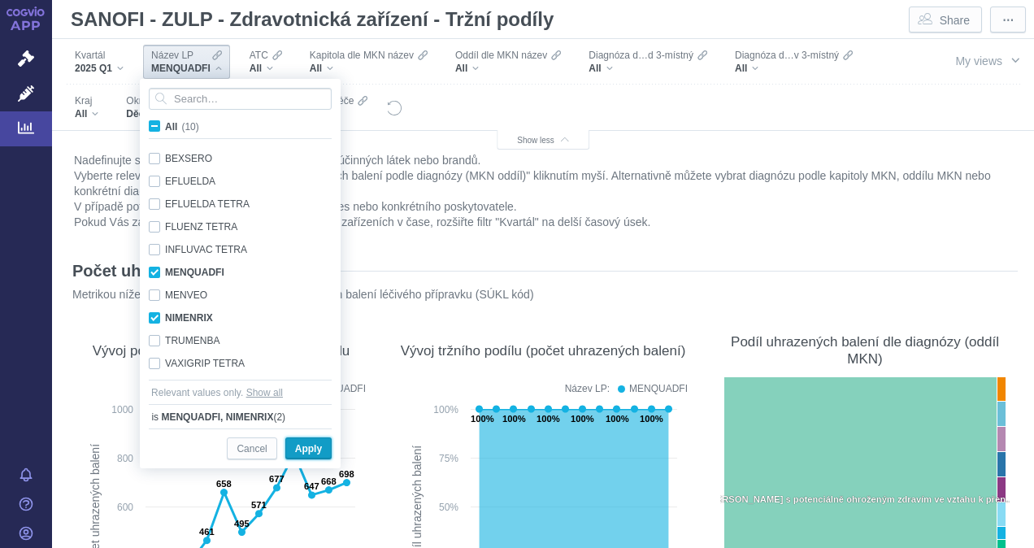
click at [309, 450] on span "Apply" at bounding box center [308, 449] width 27 height 20
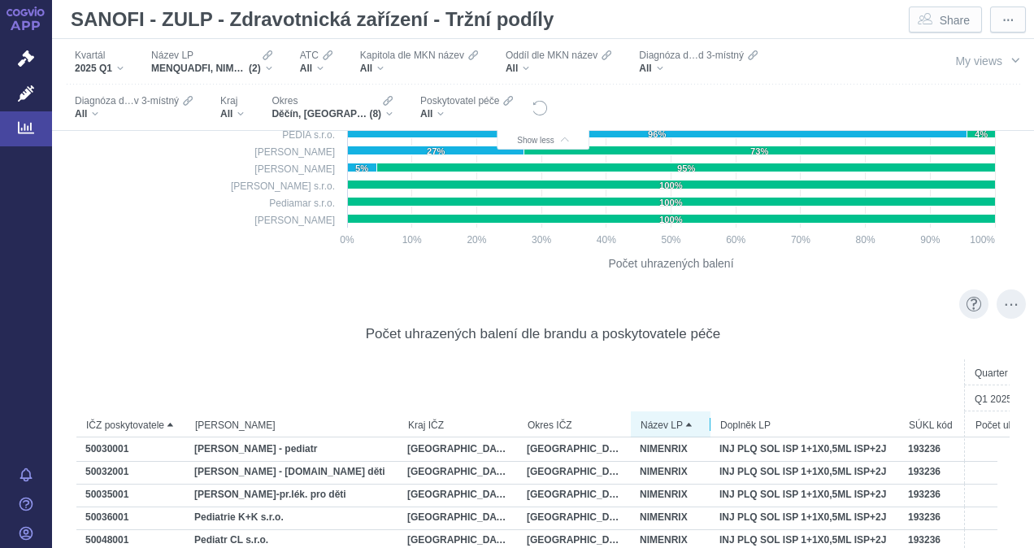
scroll to position [1695, 0]
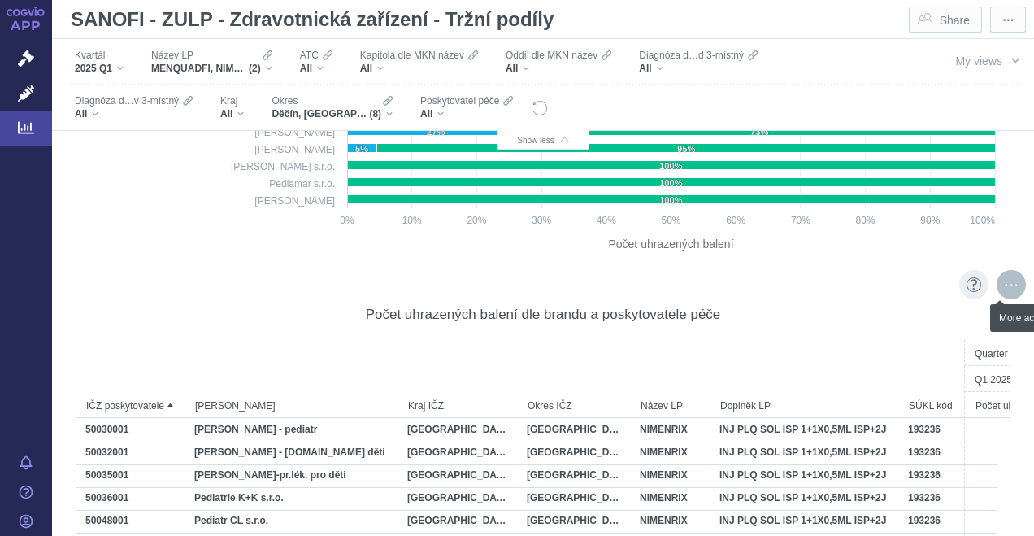
click at [997, 284] on div "More actions" at bounding box center [1011, 284] width 29 height 29
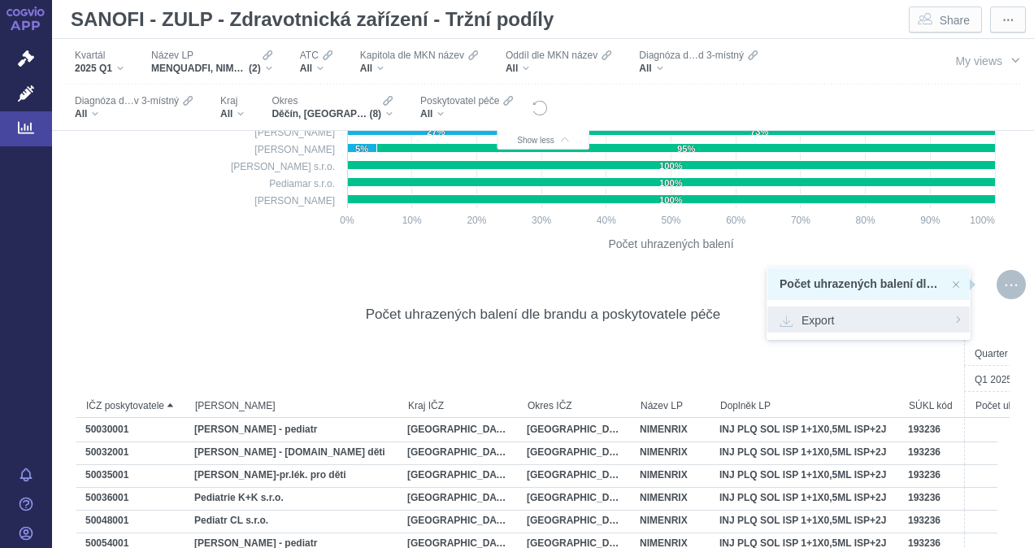
click at [853, 328] on div "Export" at bounding box center [868, 319] width 202 height 26
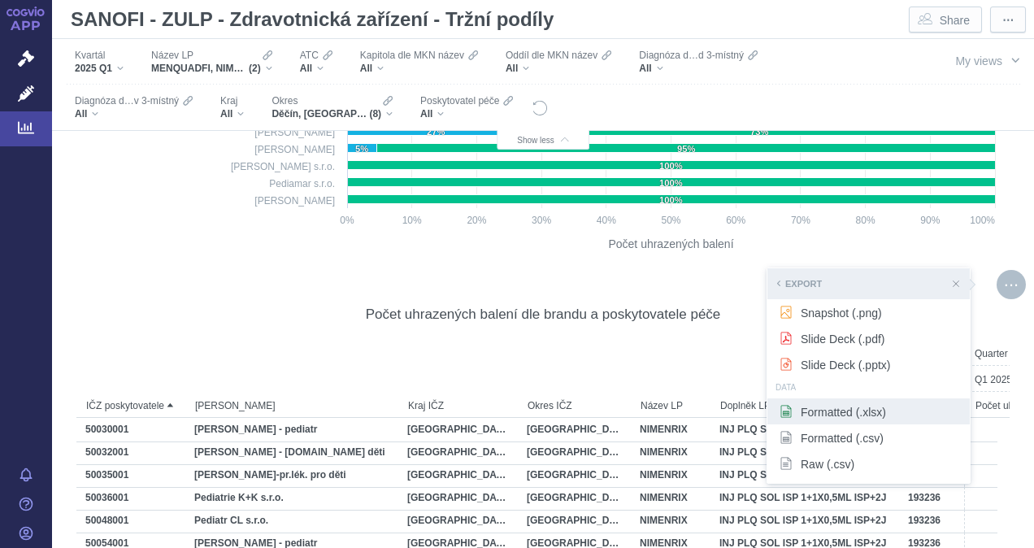
click at [848, 420] on div "Formatted (.xlsx)" at bounding box center [868, 411] width 202 height 26
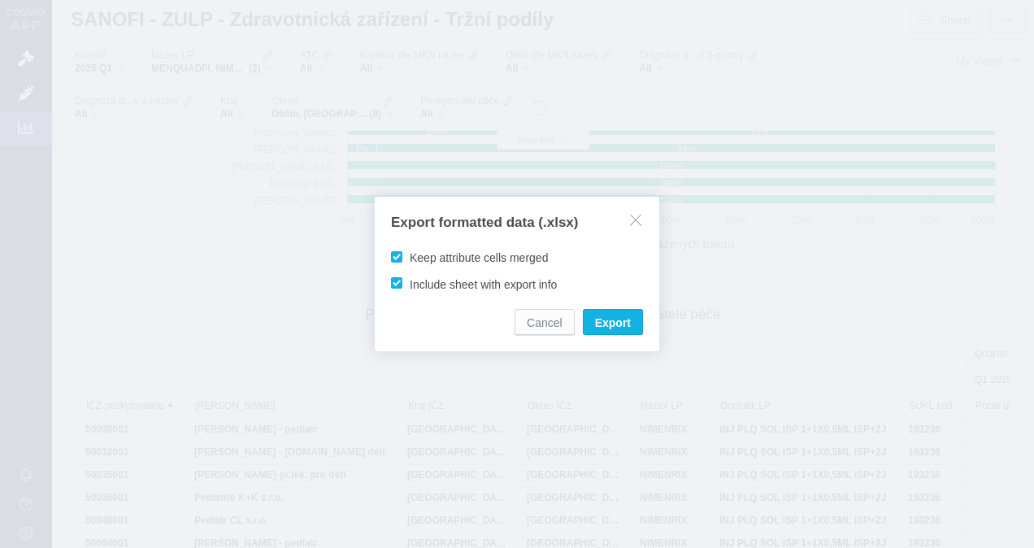
click at [410, 258] on span "Keep attribute cells merged" at bounding box center [479, 257] width 138 height 13
click at [407, 258] on input "Keep attribute cells merged" at bounding box center [412, 254] width 11 height 11
click at [410, 258] on span "Keep attribute cells merged" at bounding box center [479, 257] width 138 height 13
click at [407, 258] on input "Keep attribute cells merged" at bounding box center [412, 254] width 11 height 11
checkbox input "true"
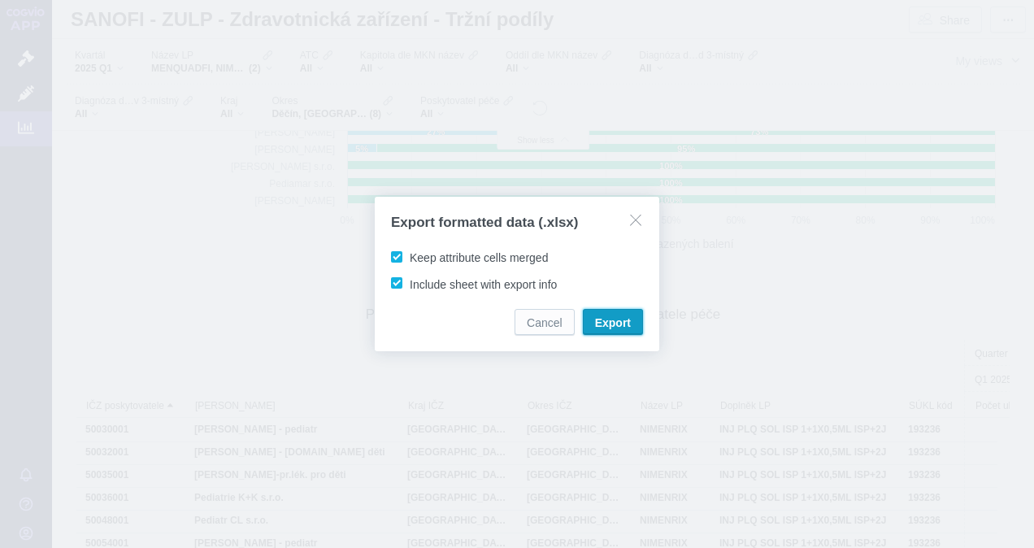
click at [623, 324] on span "Export" at bounding box center [613, 323] width 36 height 16
